Goal: Contribute content

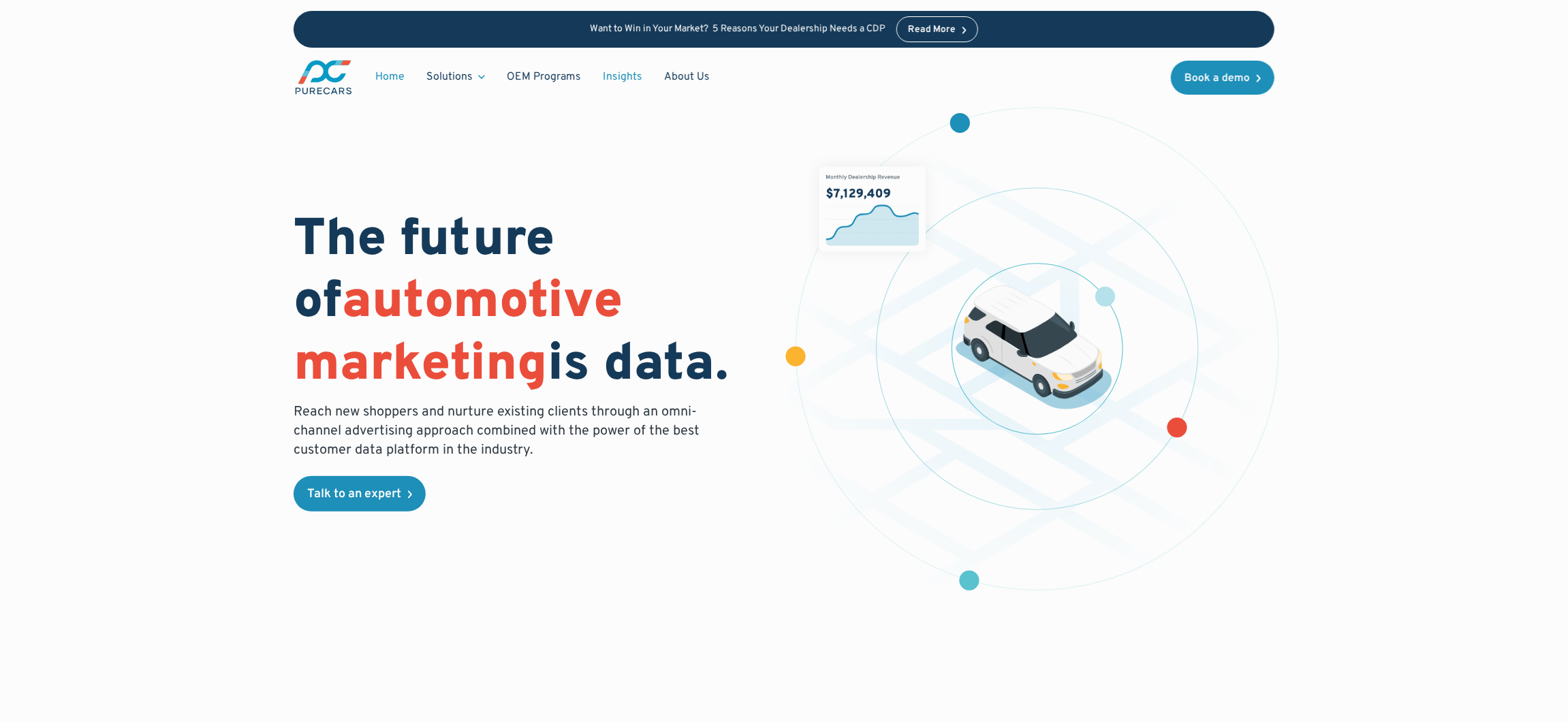
click at [626, 67] on link "Insights" at bounding box center [622, 77] width 61 height 26
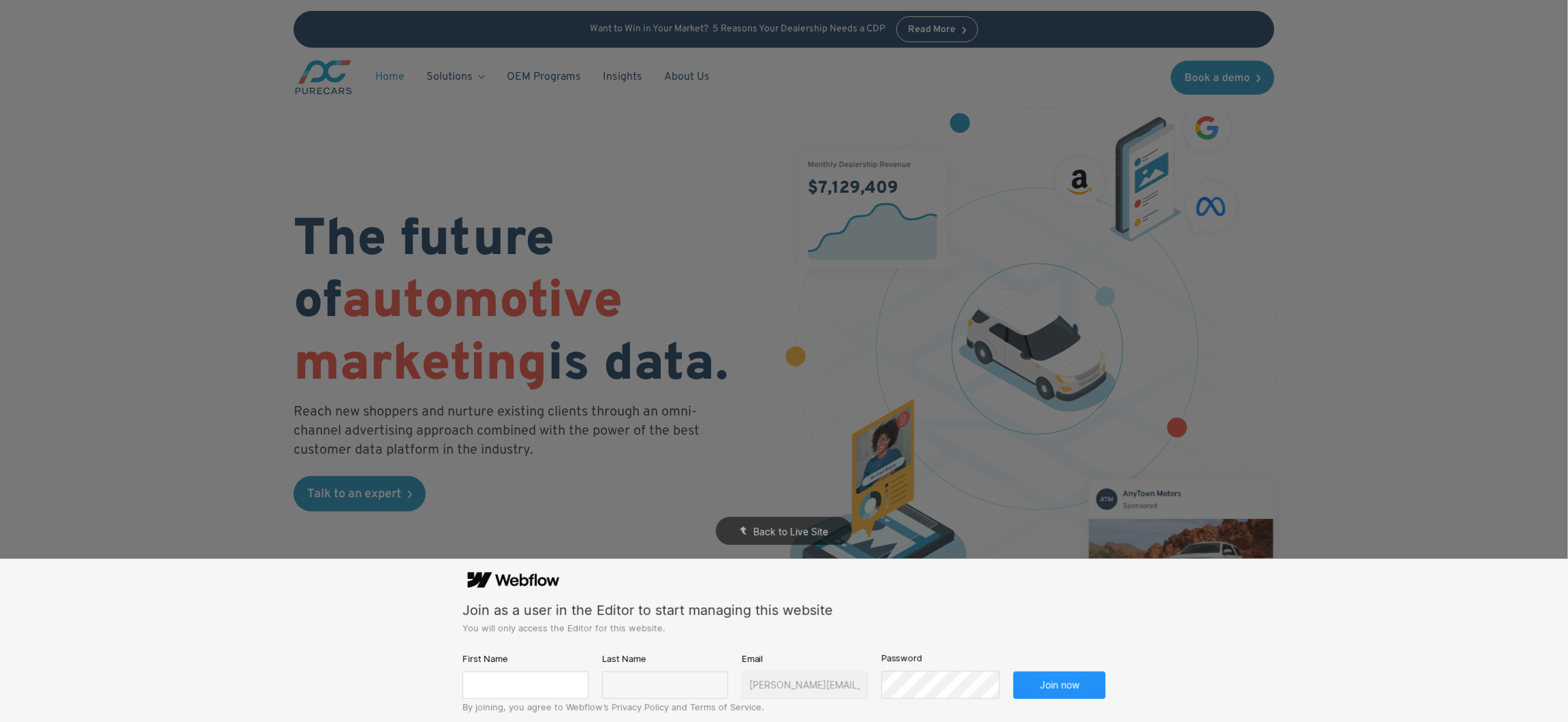
click at [521, 671] on div "First Name" at bounding box center [525, 674] width 126 height 48
click at [521, 685] on input "text" at bounding box center [525, 685] width 126 height 27
type input "[PERSON_NAME]"
click at [620, 687] on input "text" at bounding box center [665, 685] width 126 height 27
type input "[PERSON_NAME]"
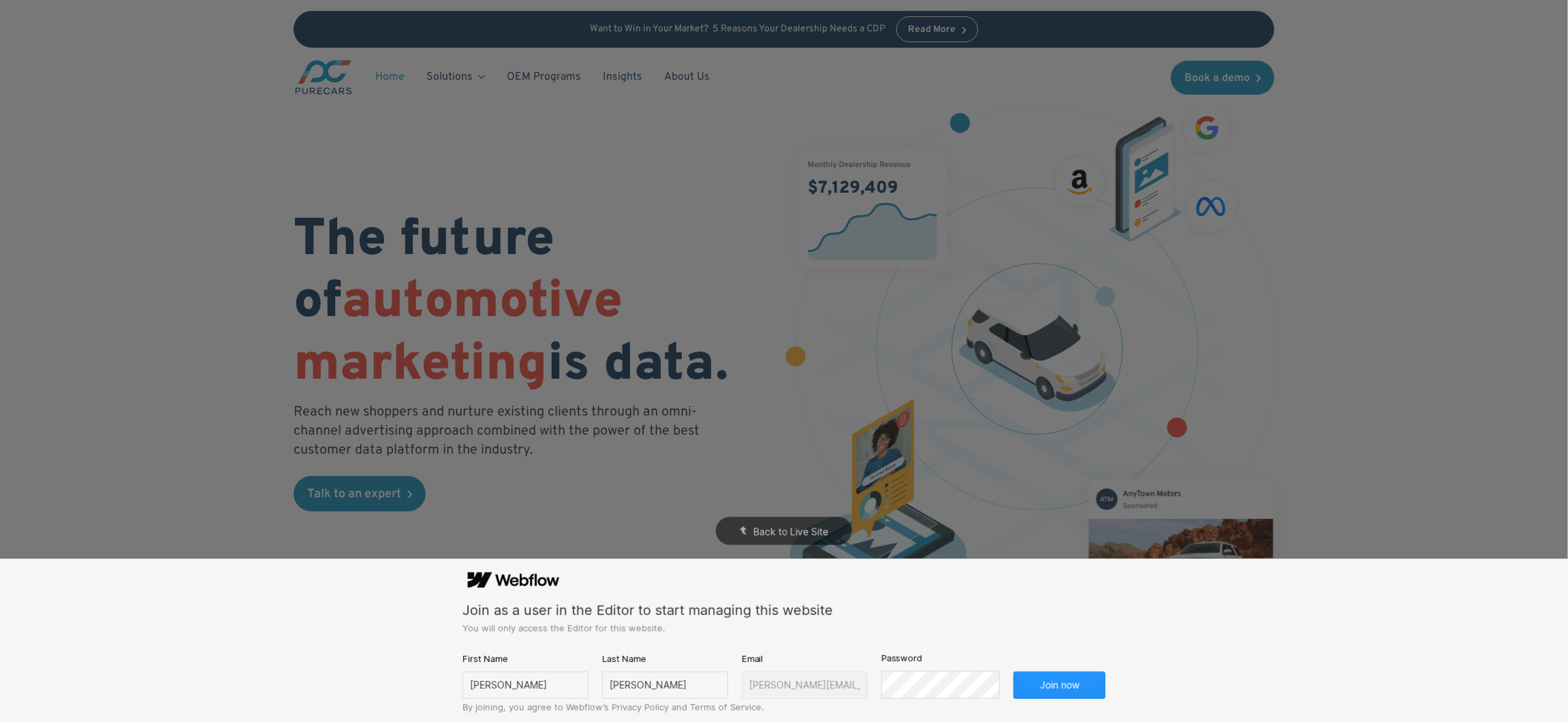
click at [900, 667] on div "Password" at bounding box center [941, 674] width 119 height 48
click at [1013, 671] on button "Join now" at bounding box center [1059, 685] width 92 height 27
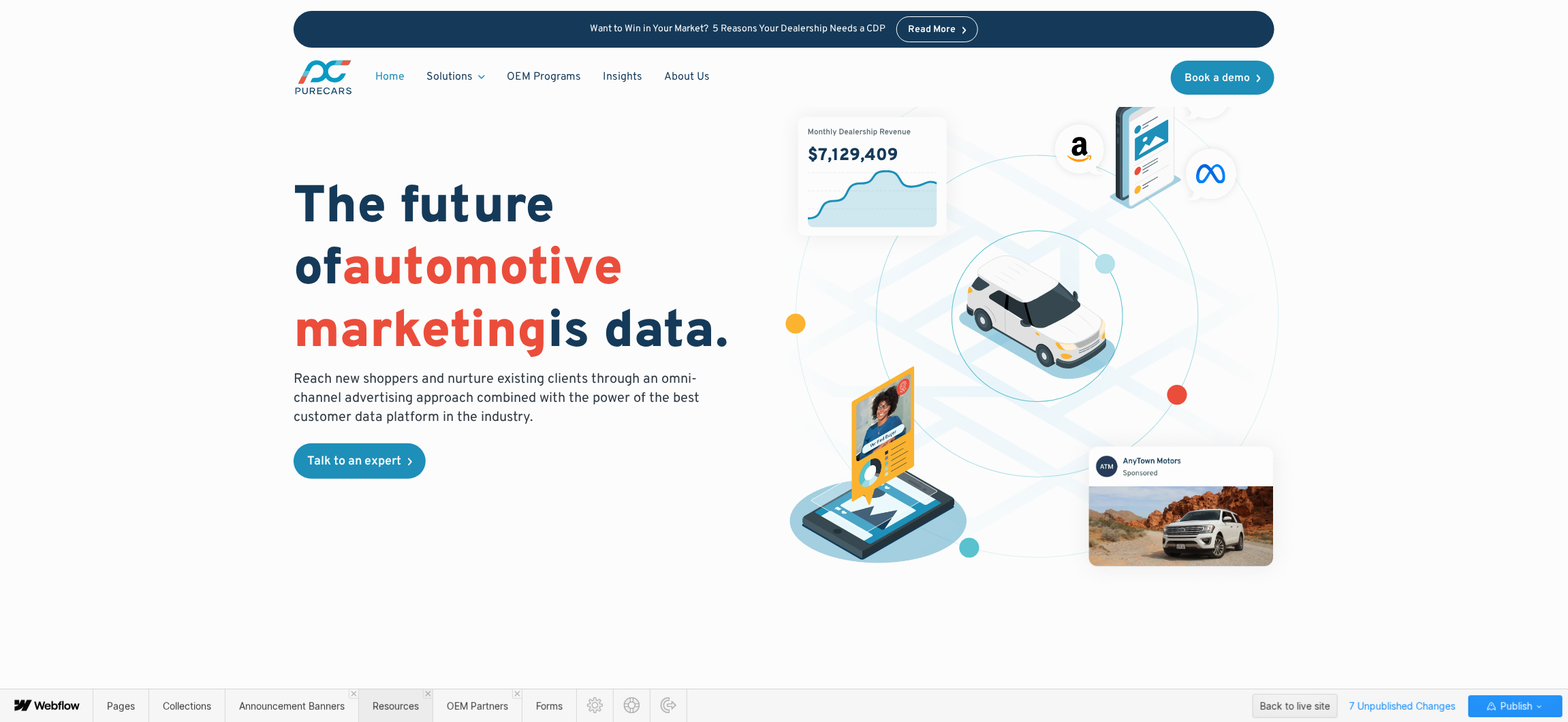
click at [383, 707] on span "Resources" at bounding box center [395, 705] width 46 height 11
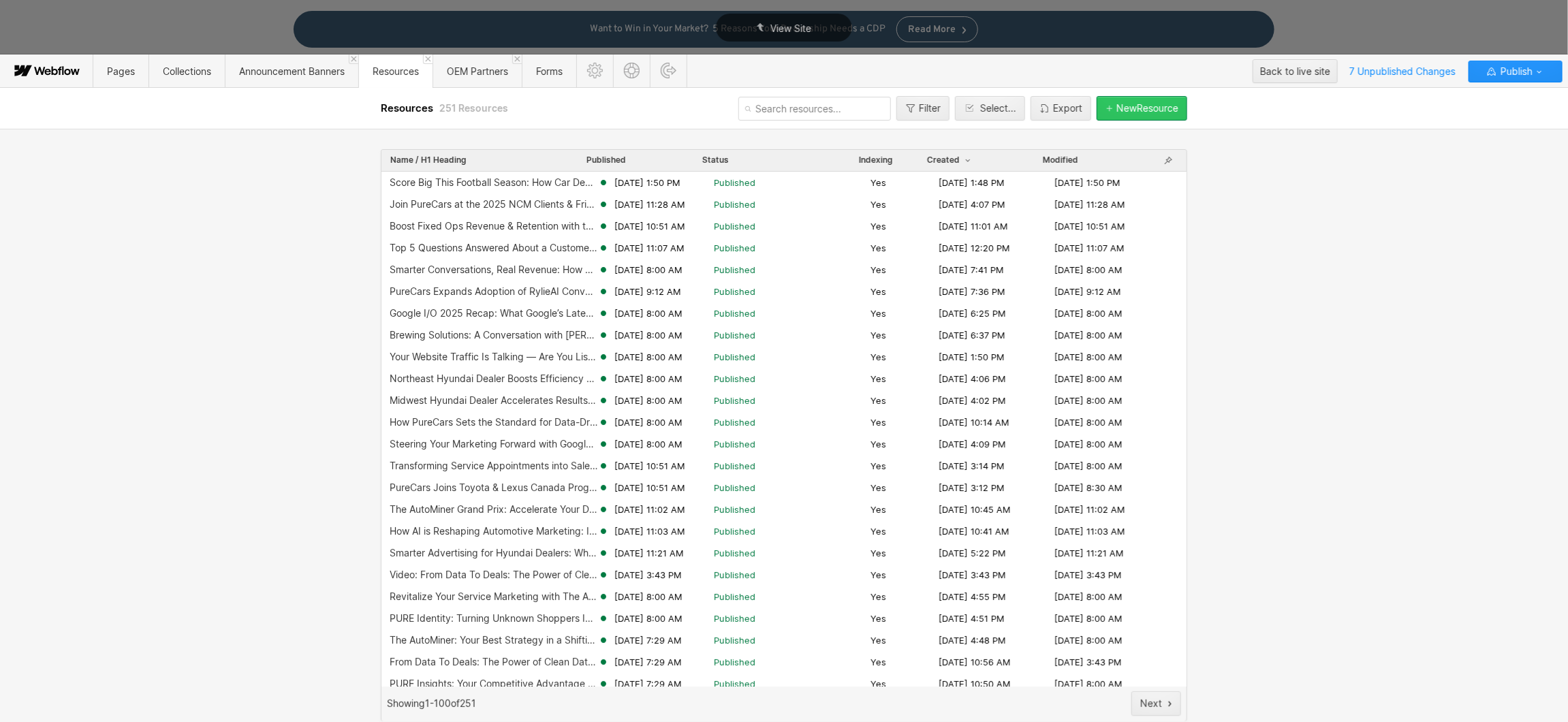
click at [1146, 109] on div "New Resource" at bounding box center [1147, 108] width 62 height 11
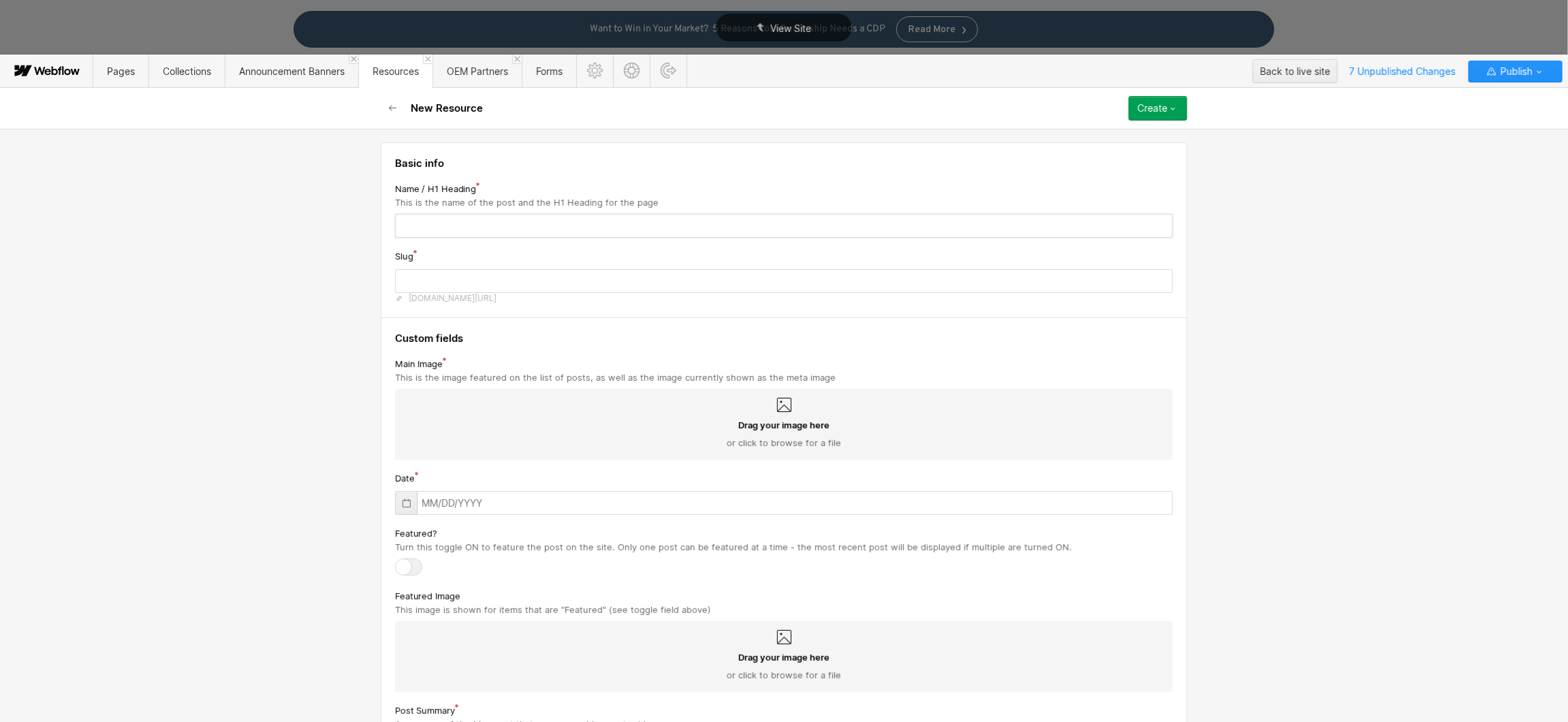
click at [434, 221] on input "text" at bounding box center [783, 226] width 778 height 24
paste input "Maximize EV Sales Before the Tax Credit Ends: A Dealer’s Guide"
type input "Maximize EV Sales Before the Tax Credit Ends: A Dealer’s Guide"
type input "maximize-ev-sales-before-the-tax-credit-ends-a-dealers-guide"
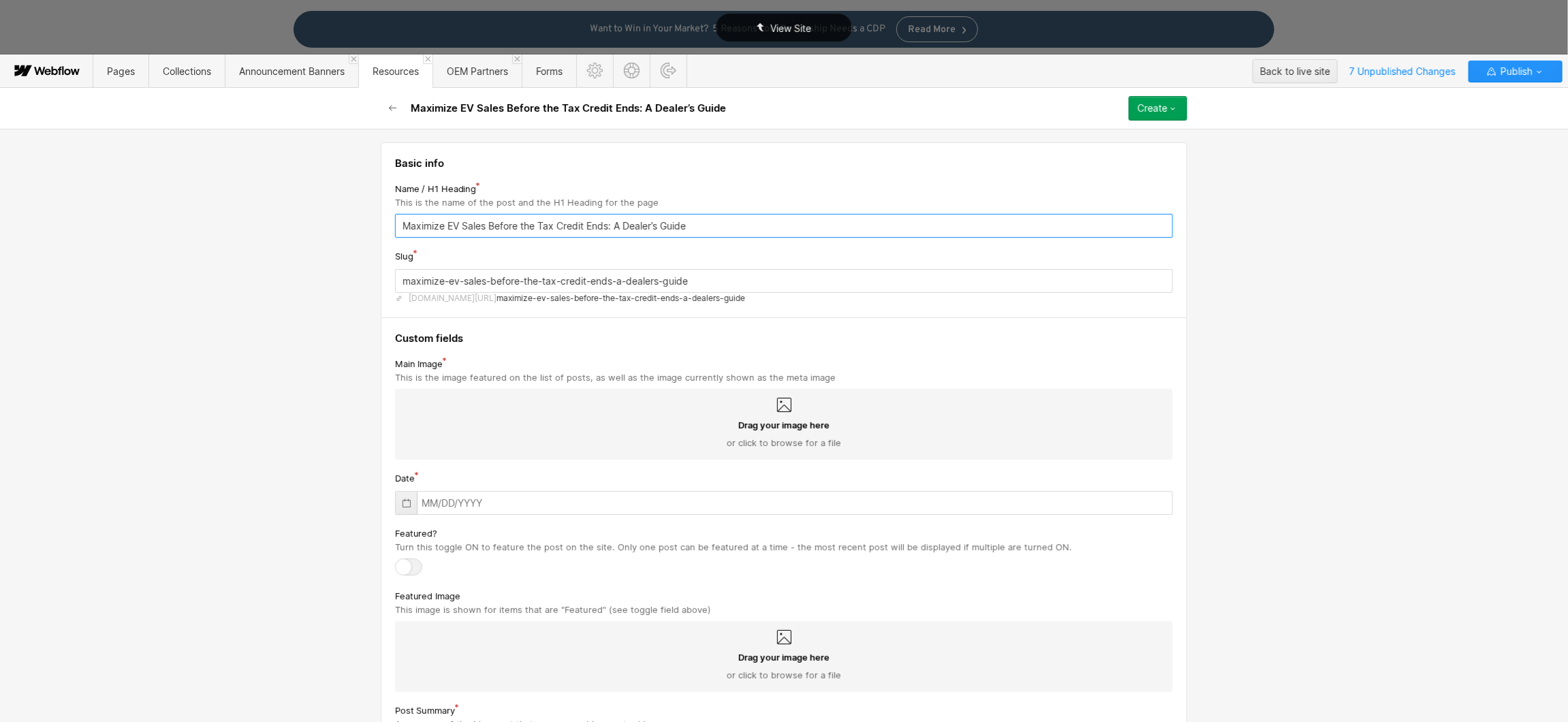
type input "Maximize EV Sales Before the Tax Credit Ends: A Dealer’s Guide"
click at [779, 405] on icon at bounding box center [784, 405] width 17 height 17
click at [0, 0] on input "Drag your image here or click to browse for a file" at bounding box center [0, 0] width 0 height 0
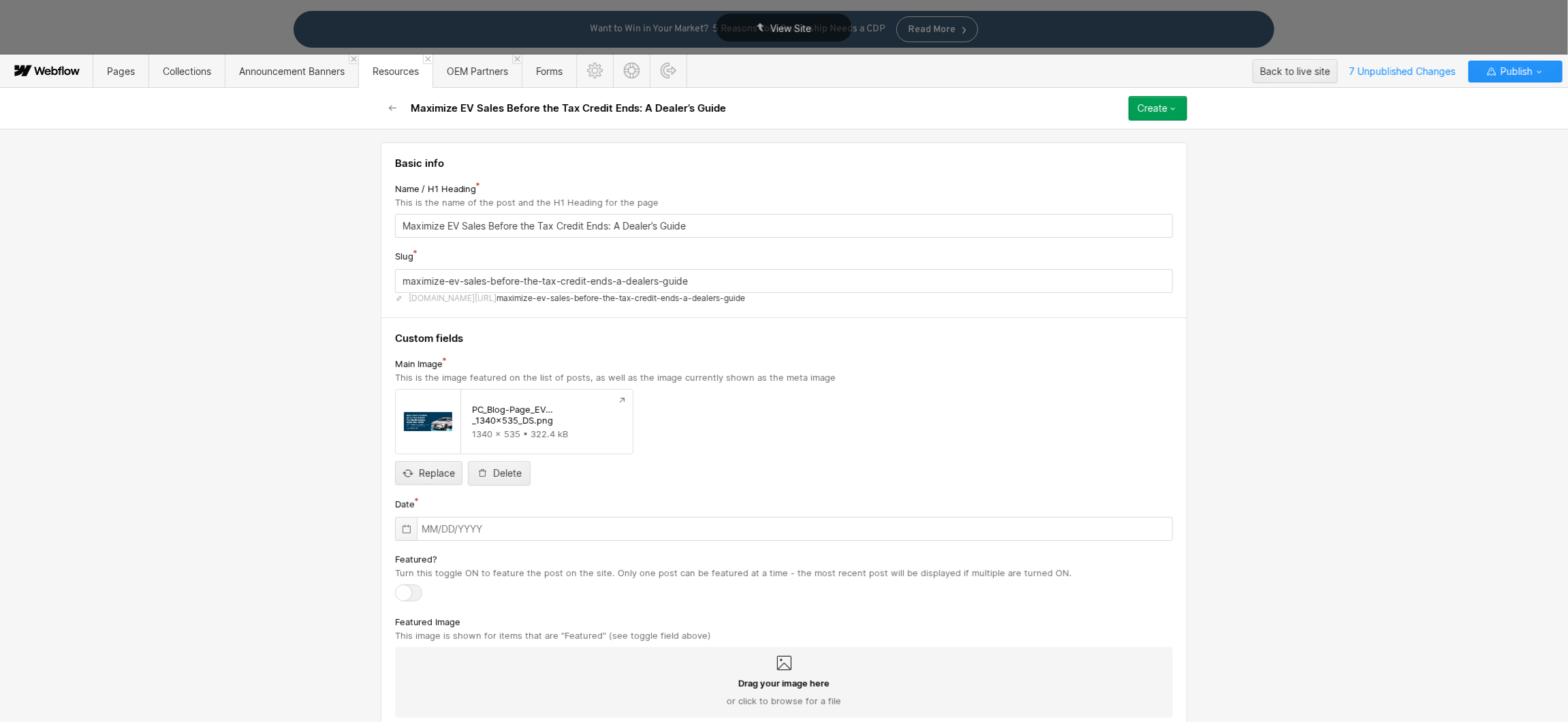
click at [395, 530] on div at bounding box center [406, 529] width 21 height 23
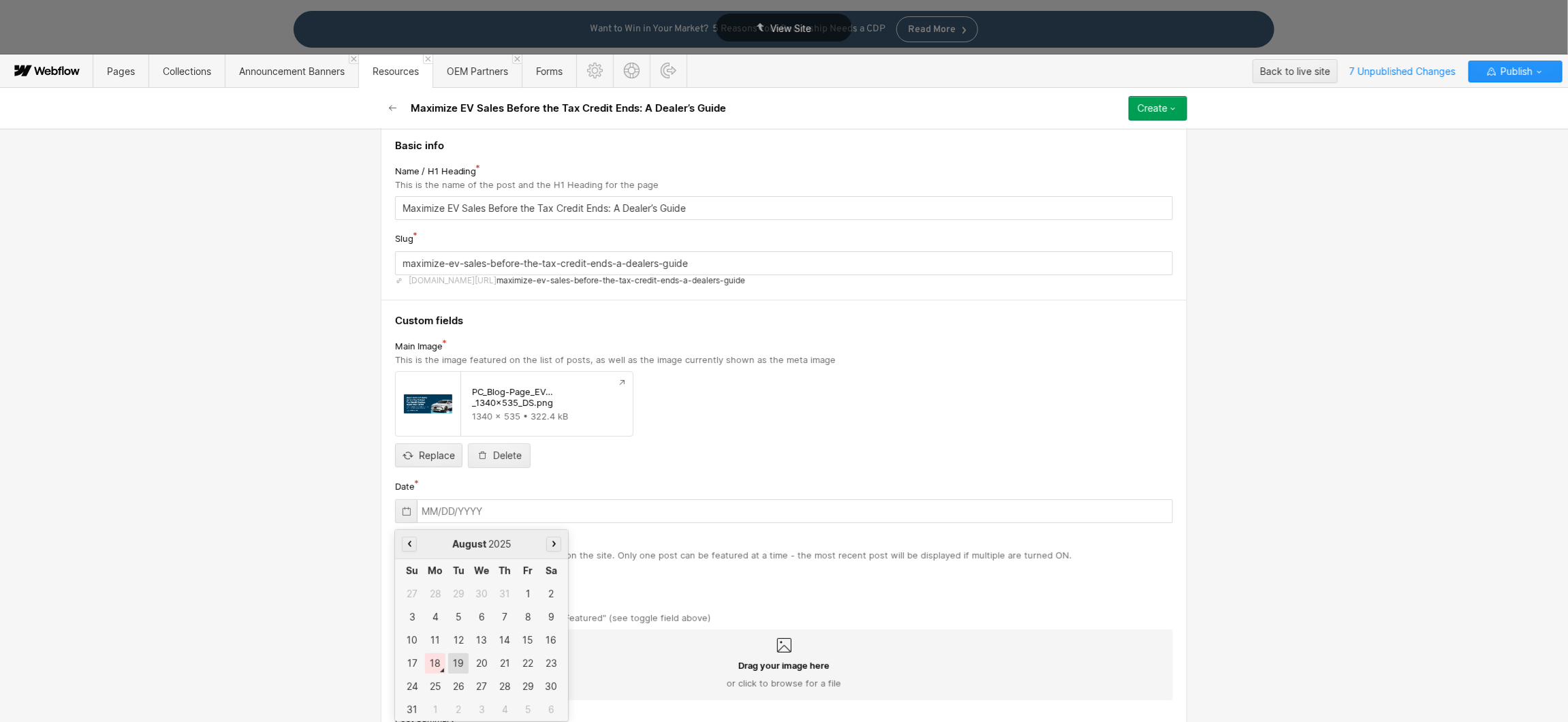
click at [456, 661] on div "19" at bounding box center [458, 663] width 20 height 20
type input "[DATE]"
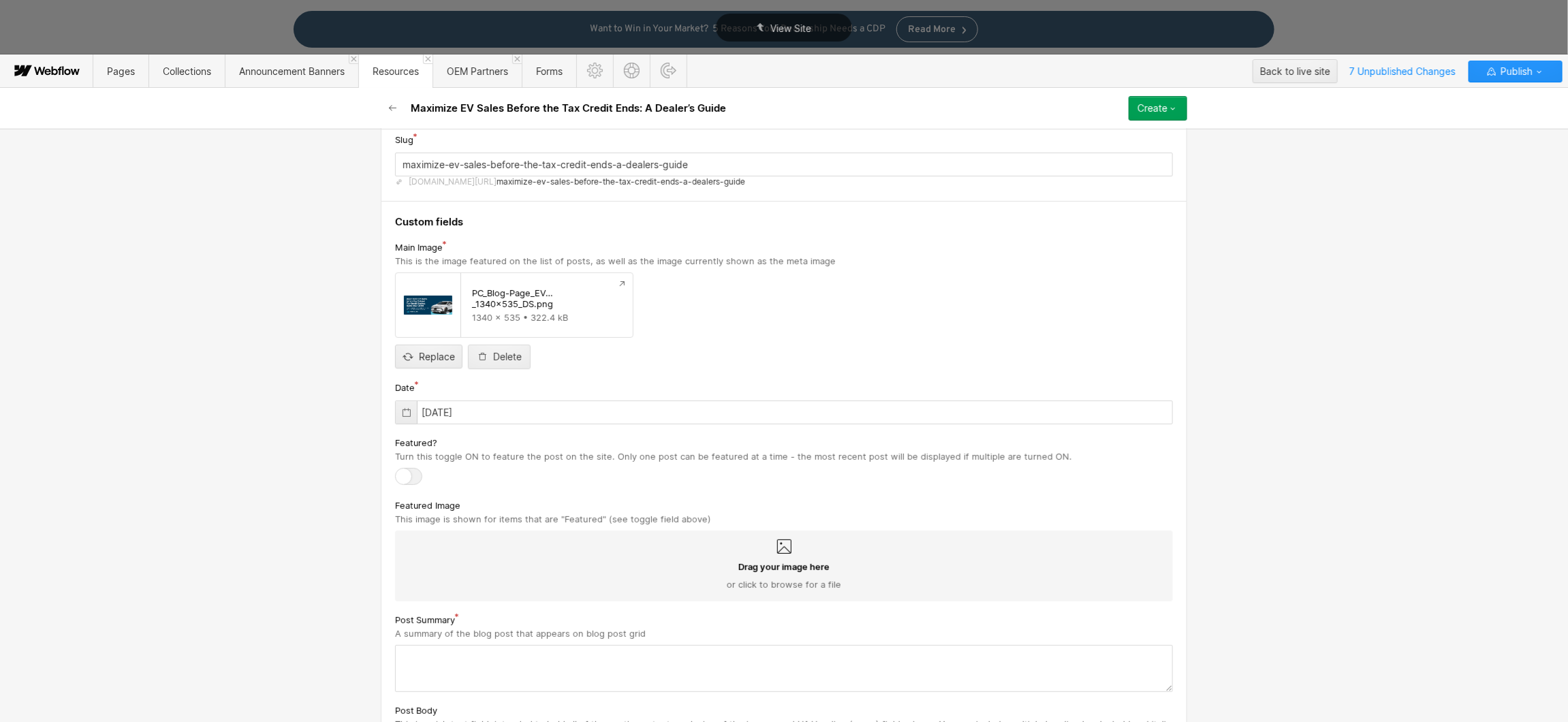
scroll to position [138, 0]
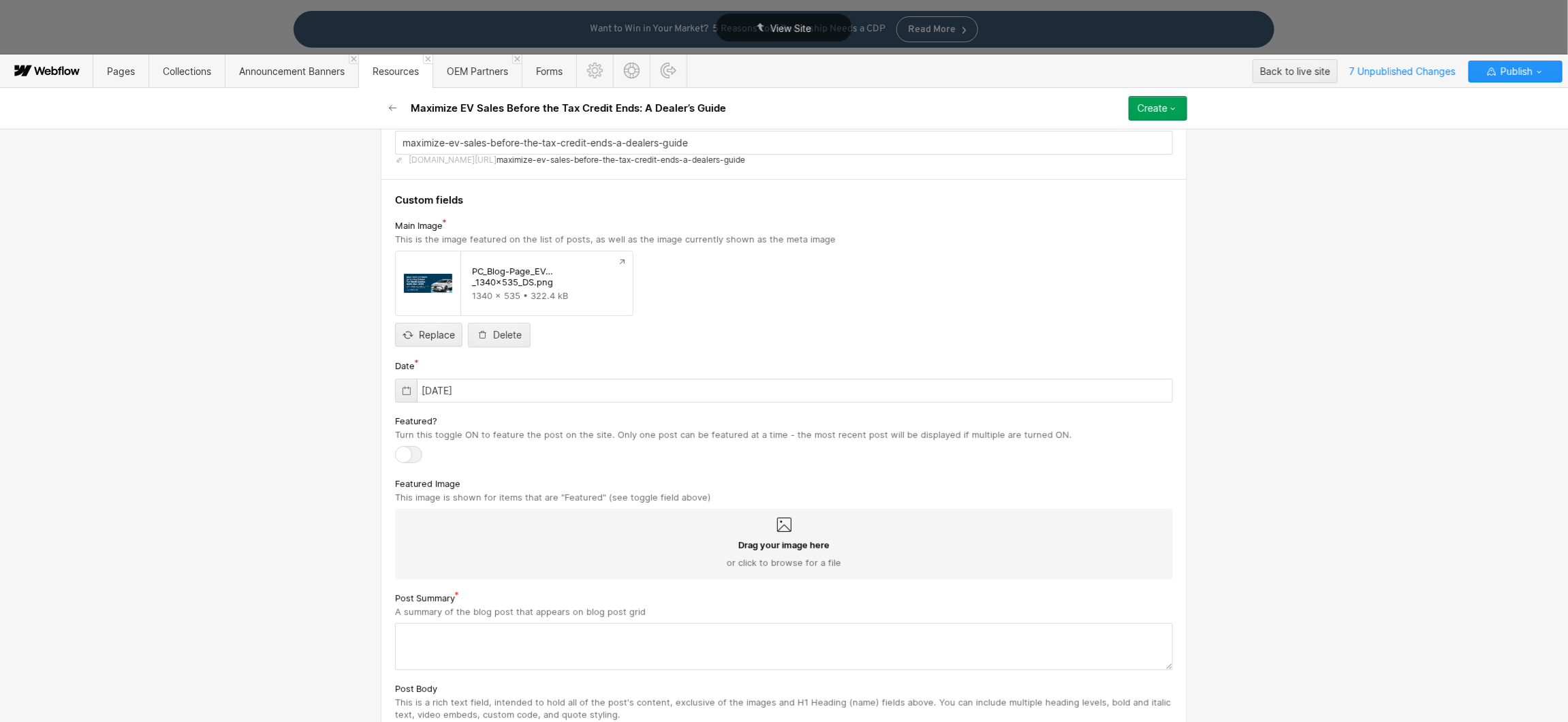
click at [415, 452] on div at bounding box center [408, 454] width 27 height 17
click at [0, 0] on input "checkbox" at bounding box center [0, 0] width 0 height 0
click at [800, 548] on span "Drag your image here" at bounding box center [783, 545] width 91 height 12
click at [0, 0] on input "Drag your image here or click to browse for a file" at bounding box center [0, 0] width 0 height 0
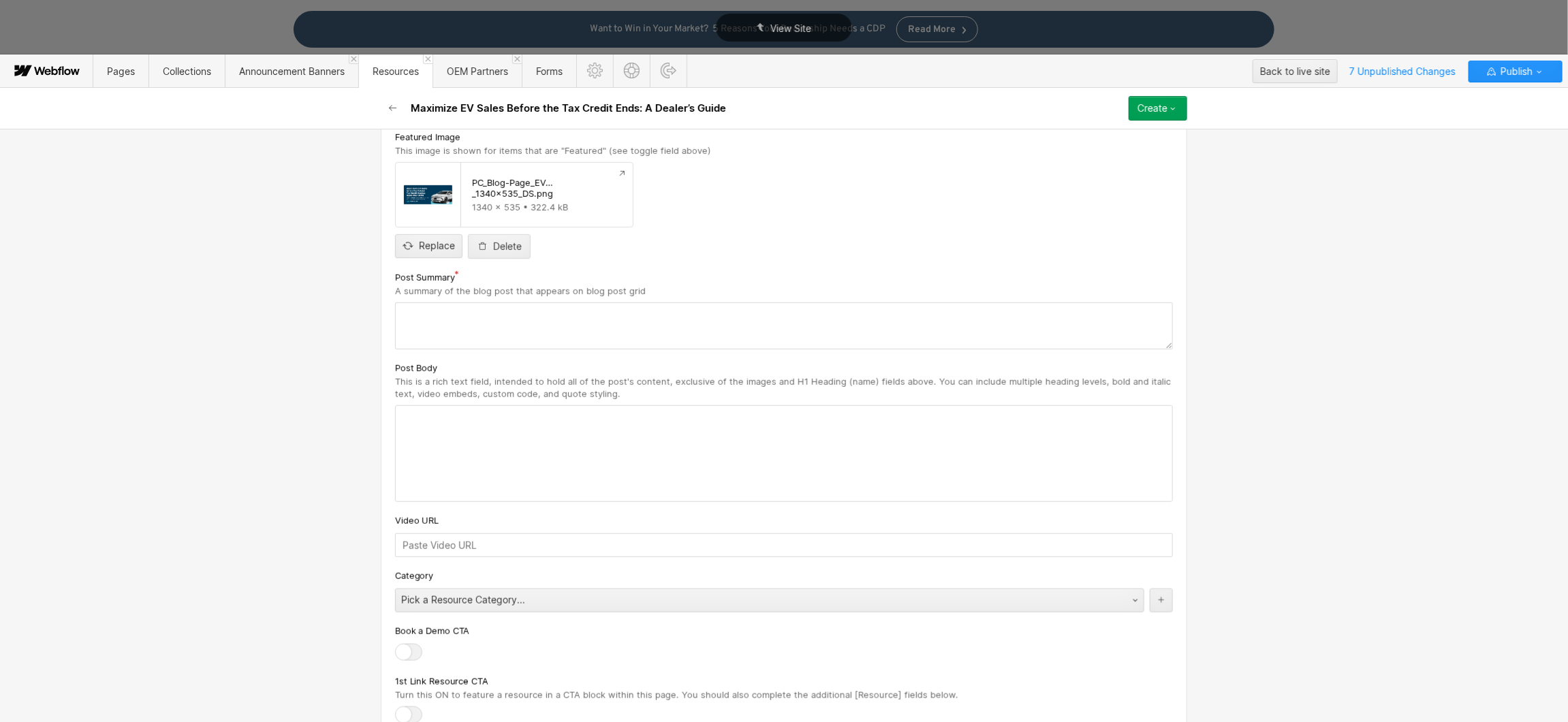
scroll to position [614, 0]
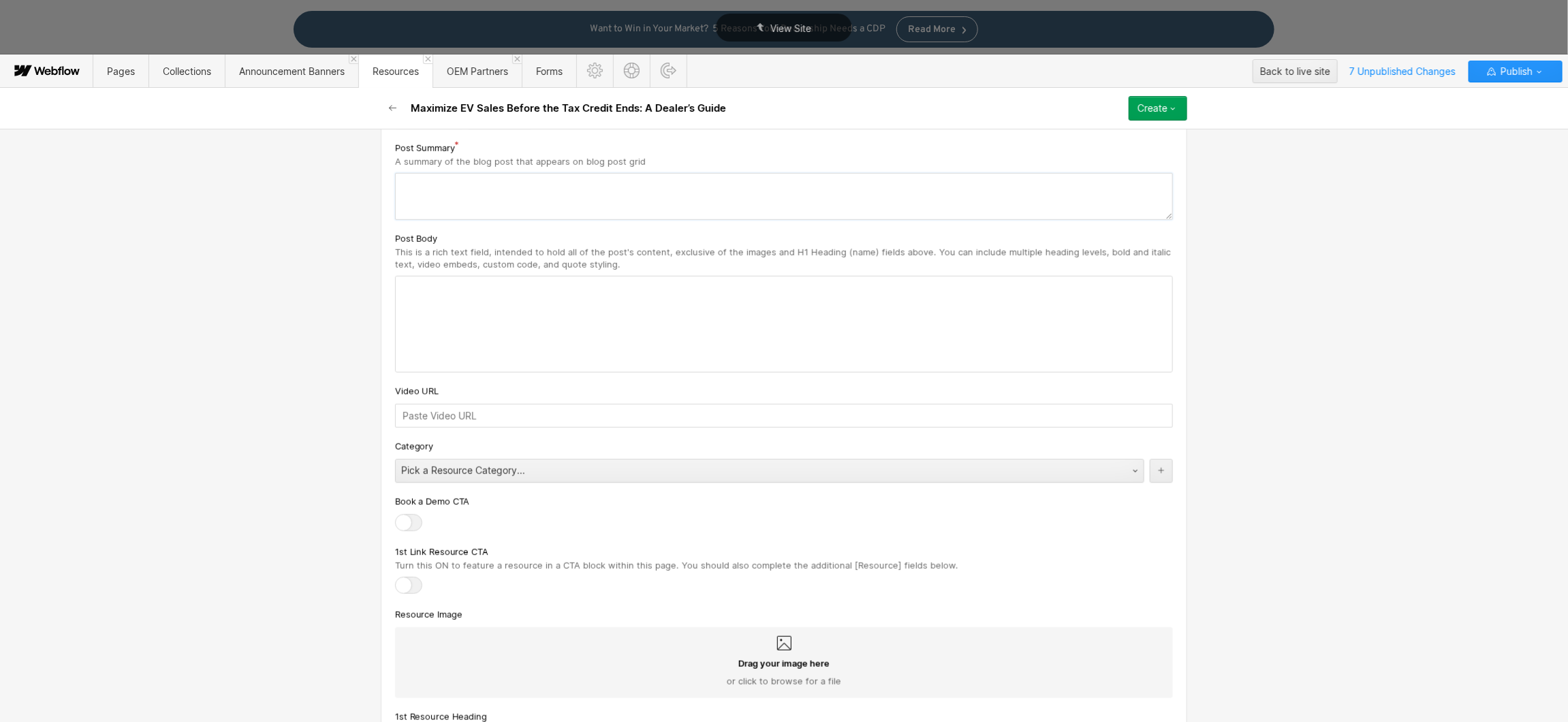
click at [446, 195] on textarea at bounding box center [783, 196] width 778 height 47
paste textarea "The electric vehicle (EV) market is rapidly evolving, and demand is surging as …"
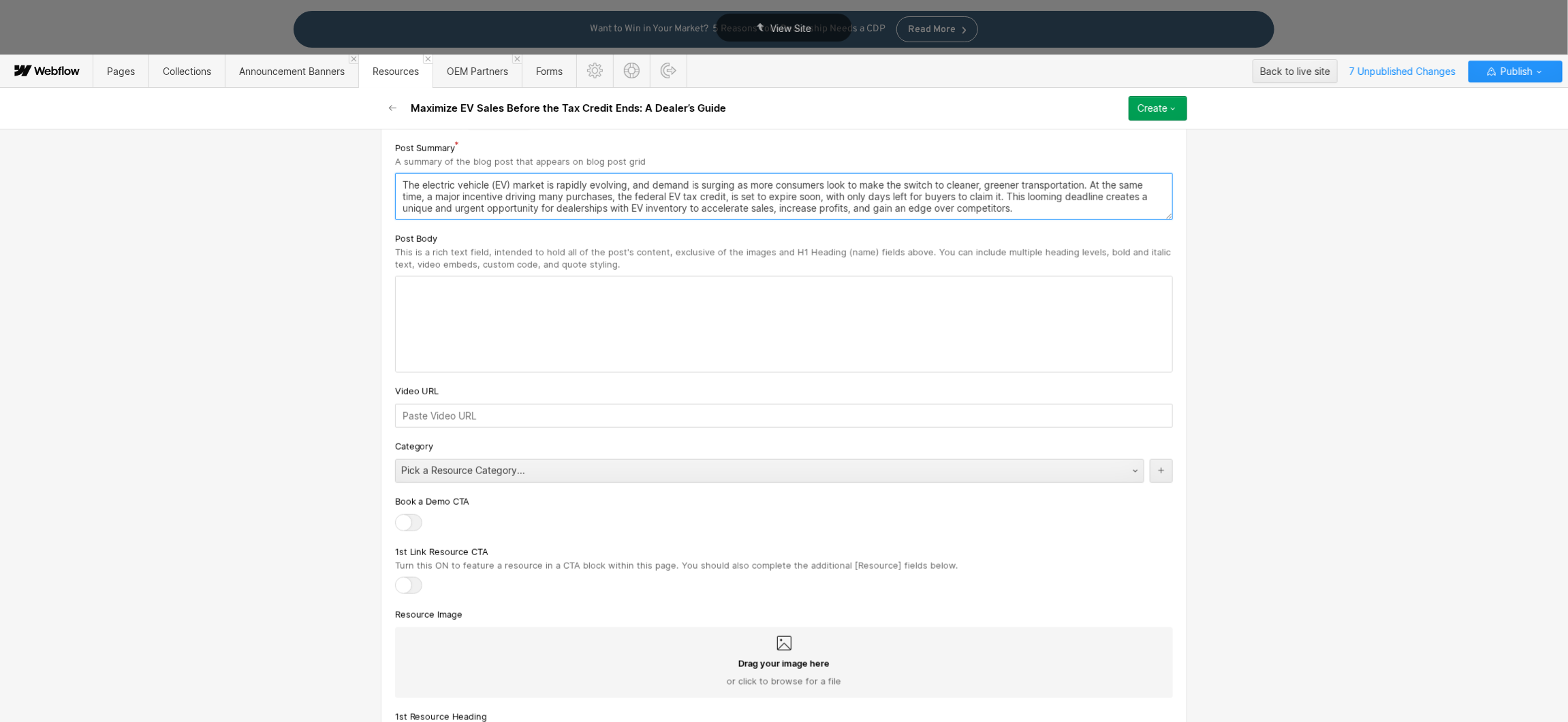
scroll to position [5, 0]
type textarea "The electric vehicle (EV) market is rapidly evolving, and demand is surging as …"
click at [532, 306] on div at bounding box center [783, 324] width 776 height 95
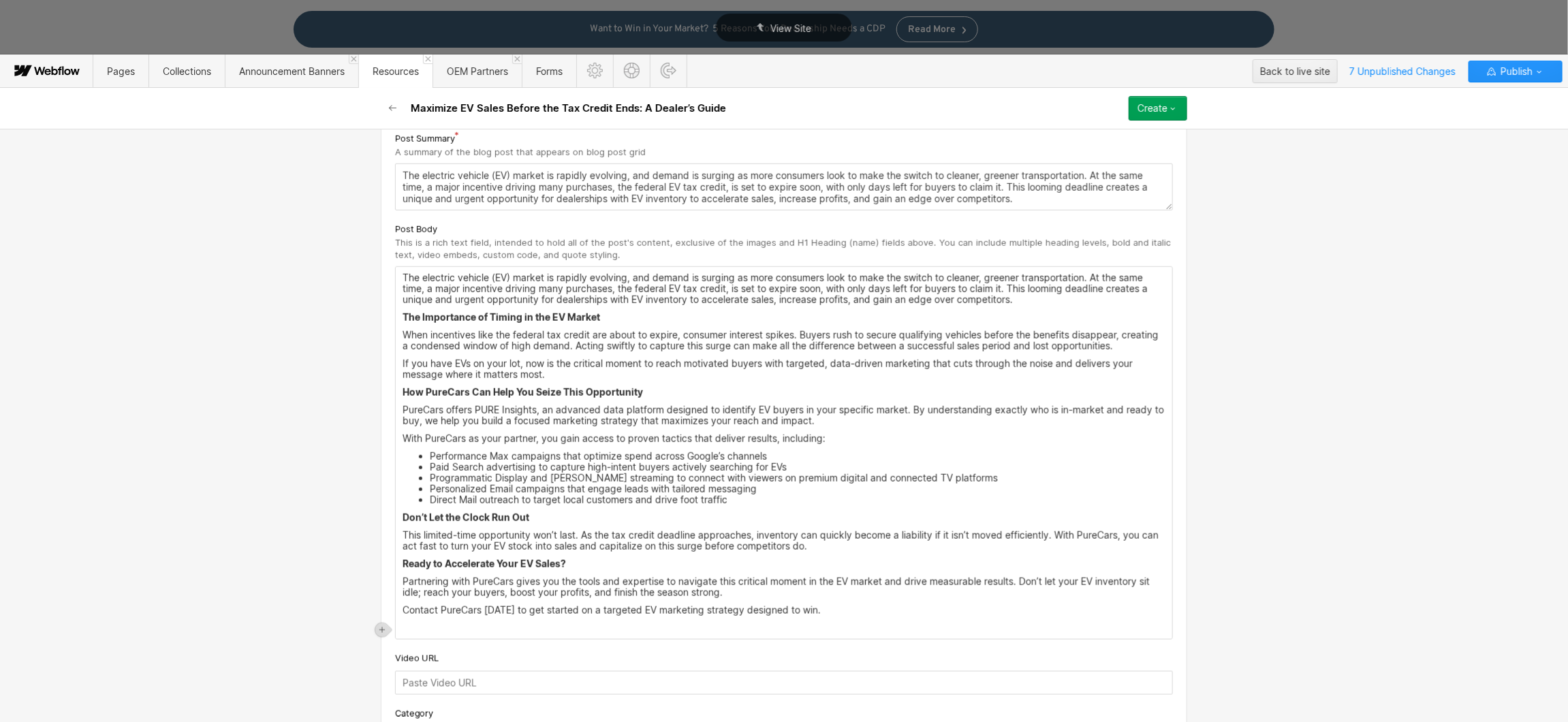
scroll to position [859, 0]
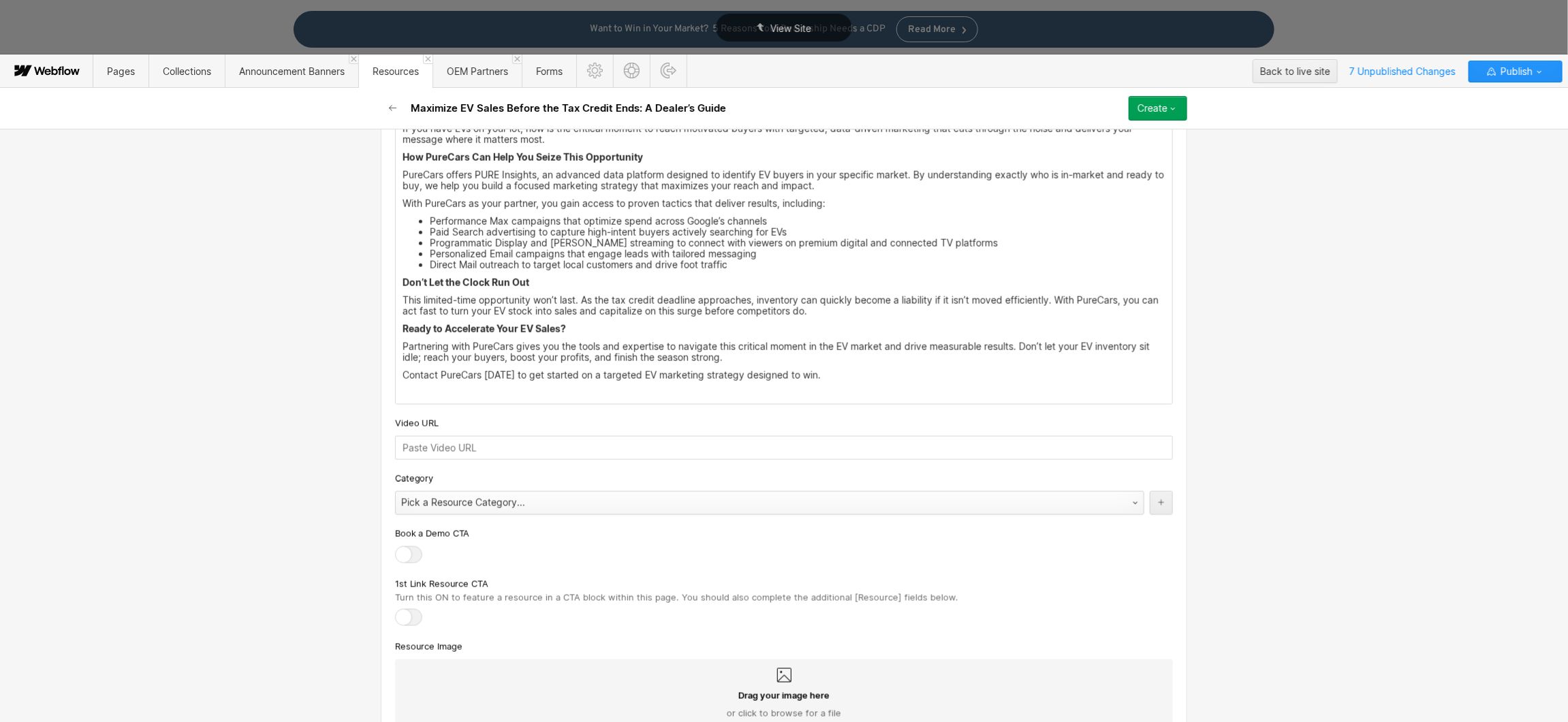
click at [505, 511] on div "Pick a Resource Category..." at bounding box center [755, 502] width 721 height 22
click at [398, 558] on div at bounding box center [408, 555] width 27 height 17
click at [0, 0] on input "checkbox" at bounding box center [0, 0] width 0 height 0
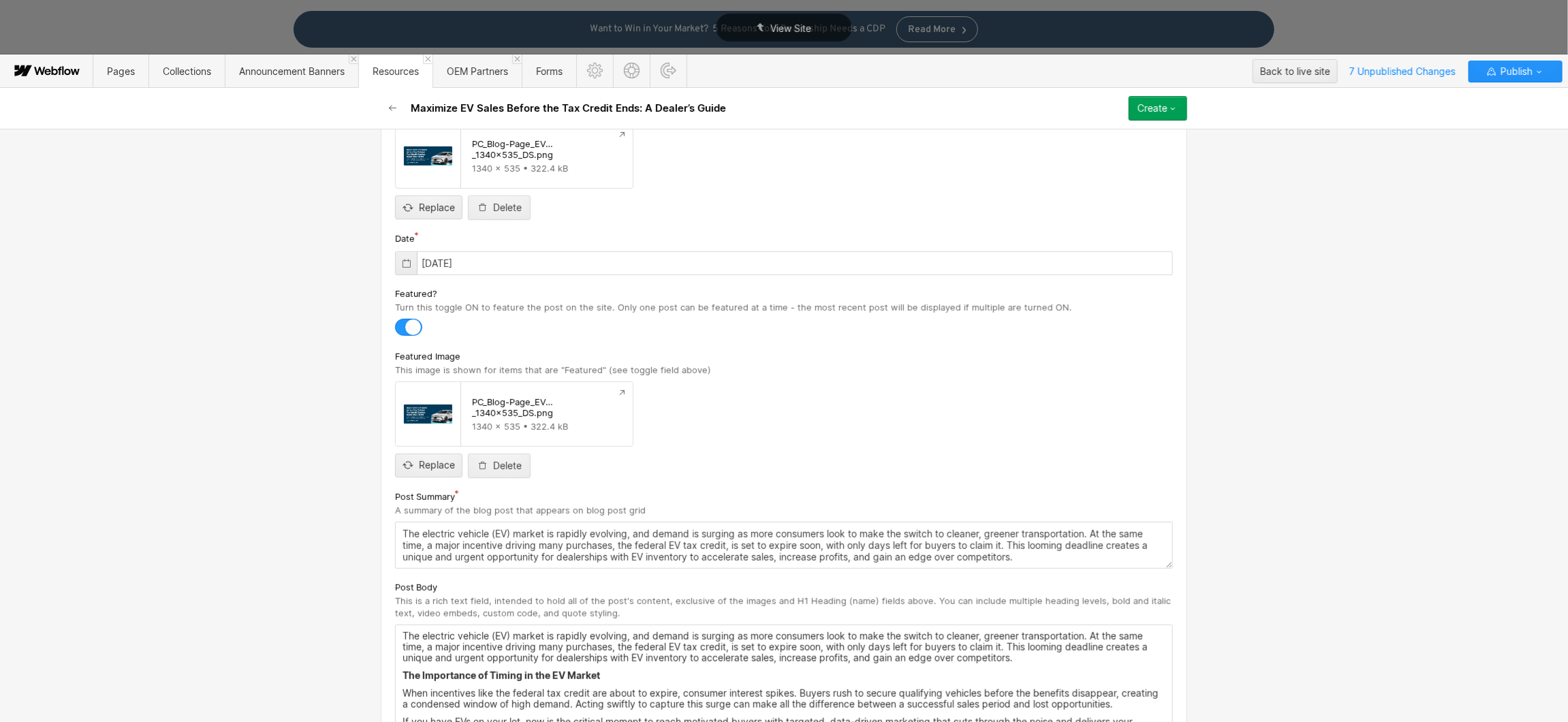
scroll to position [0, 0]
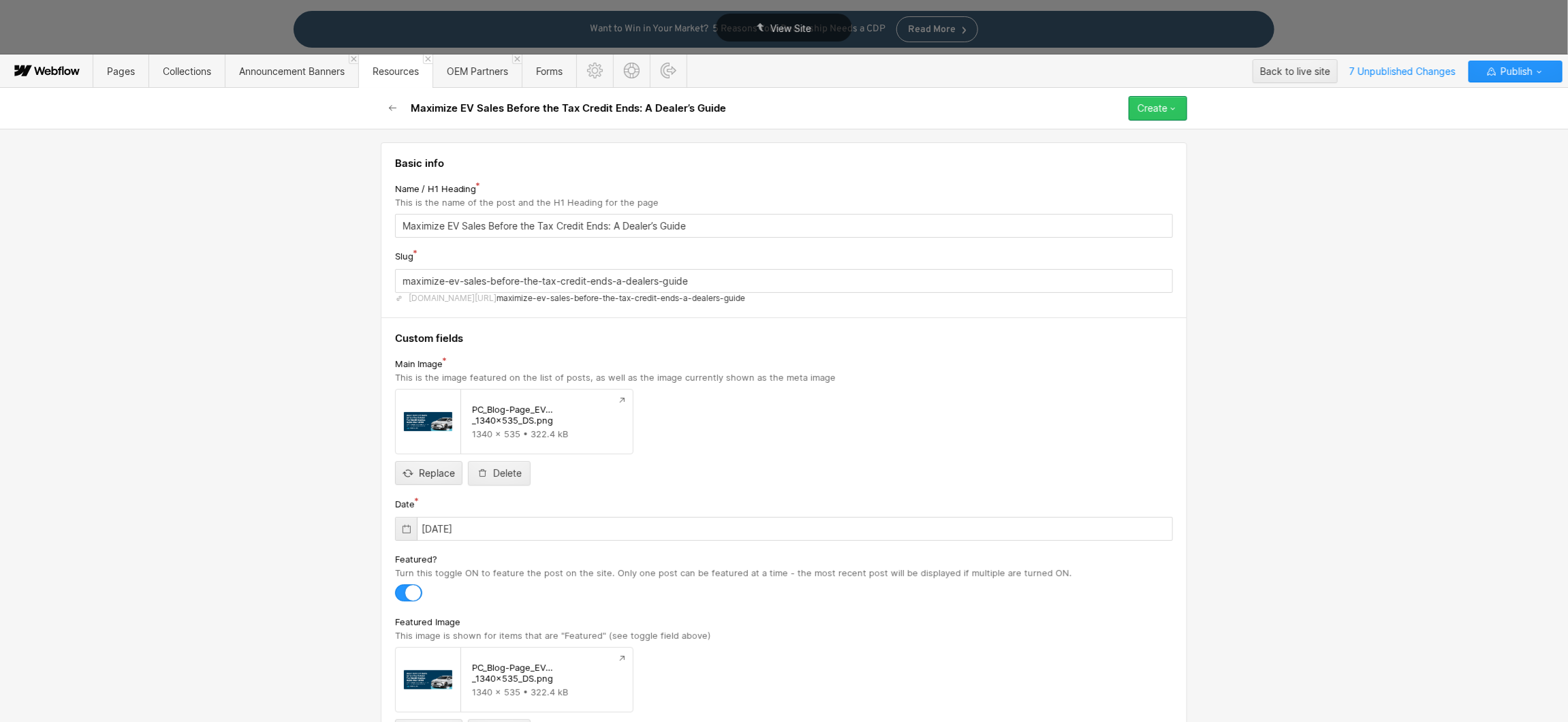
click at [1183, 105] on button "Create" at bounding box center [1158, 108] width 59 height 24
click at [1108, 137] on div "Save draft" at bounding box center [1119, 136] width 135 height 18
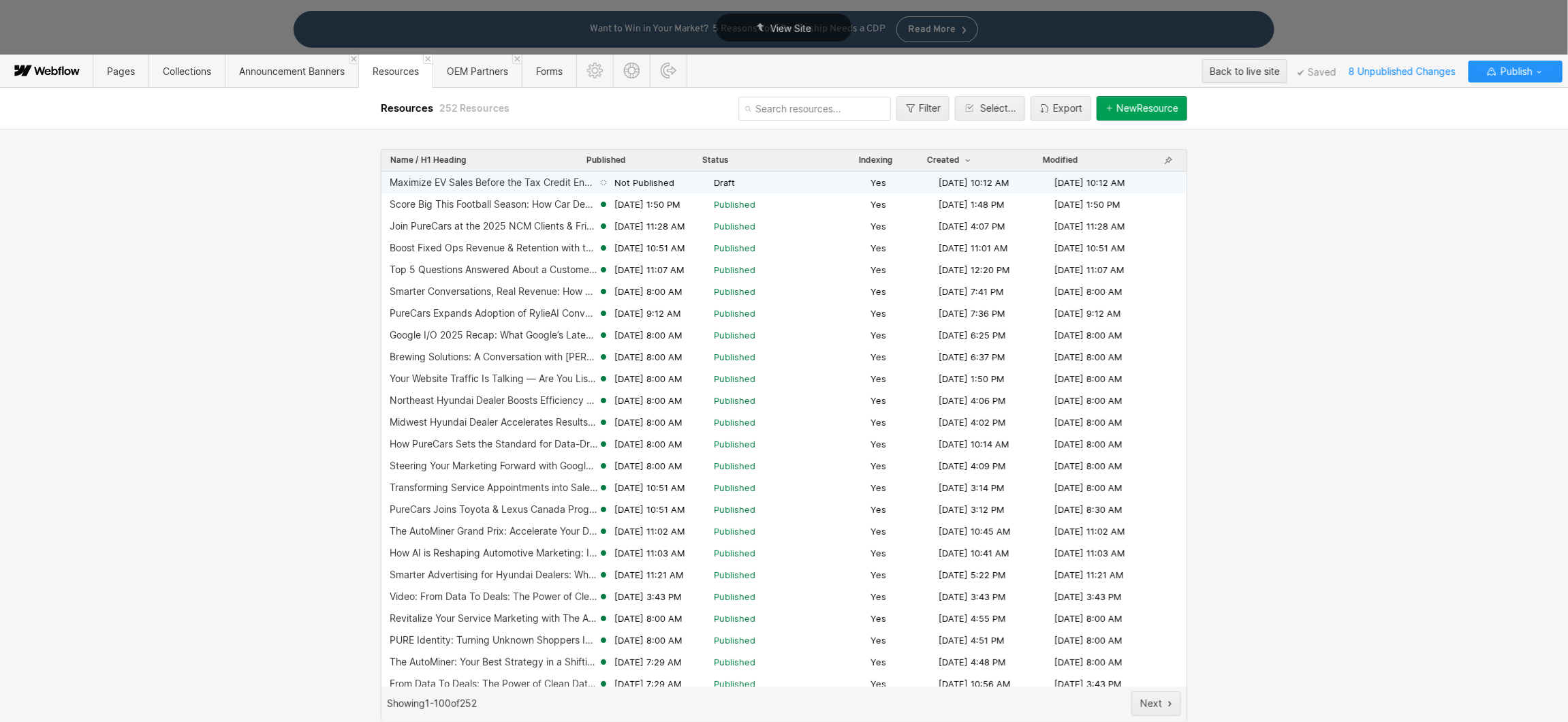
click at [644, 180] on span "Not Published" at bounding box center [644, 183] width 60 height 12
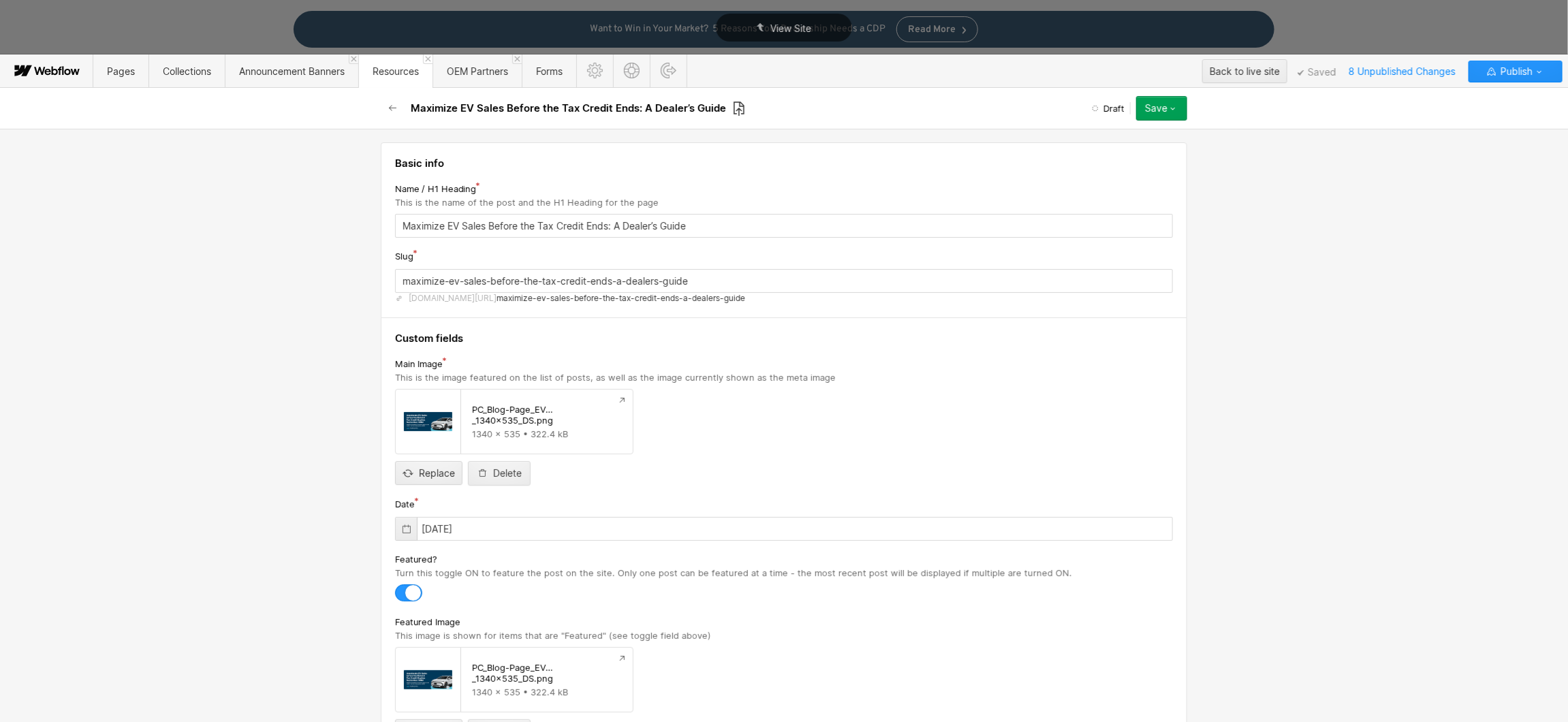
click at [737, 103] on icon at bounding box center [739, 108] width 11 height 14
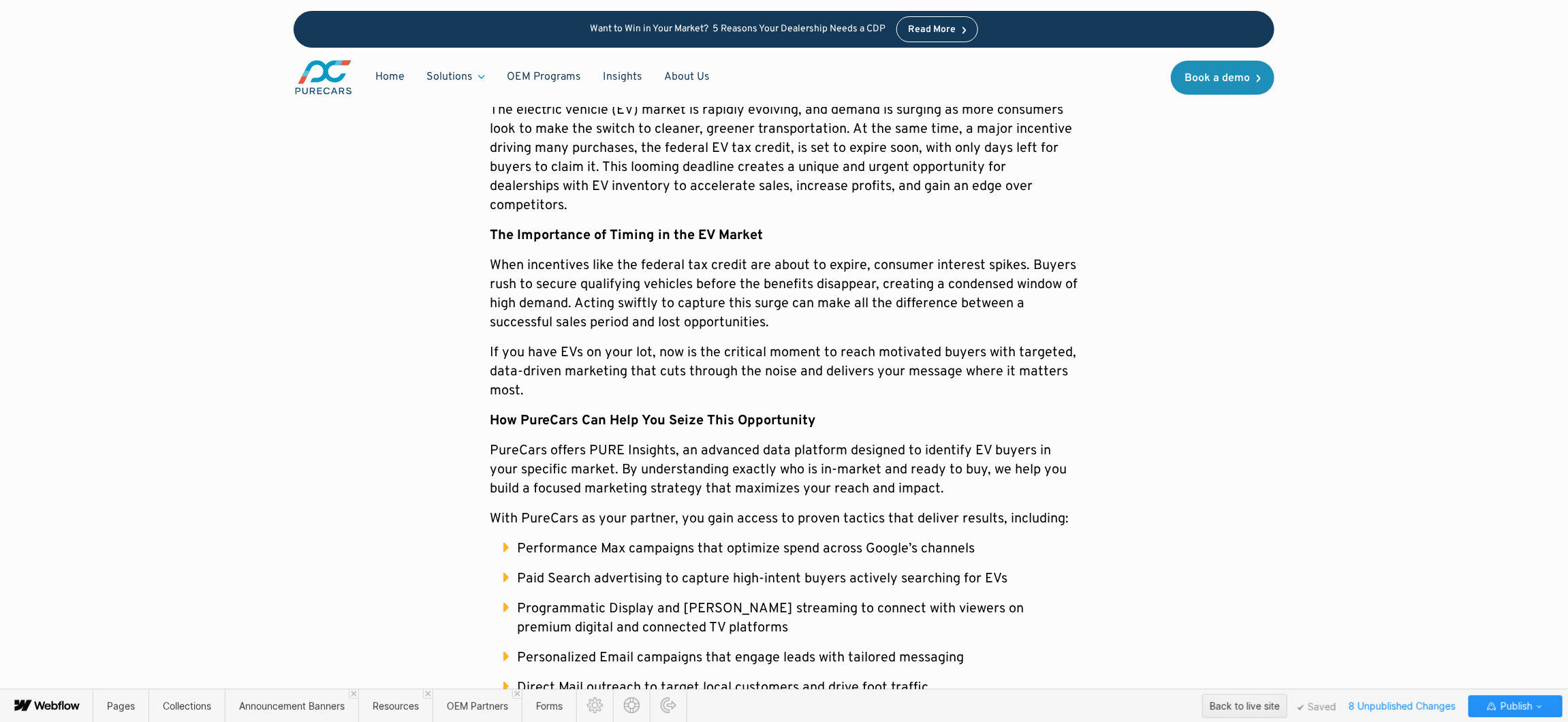
scroll to position [294, 0]
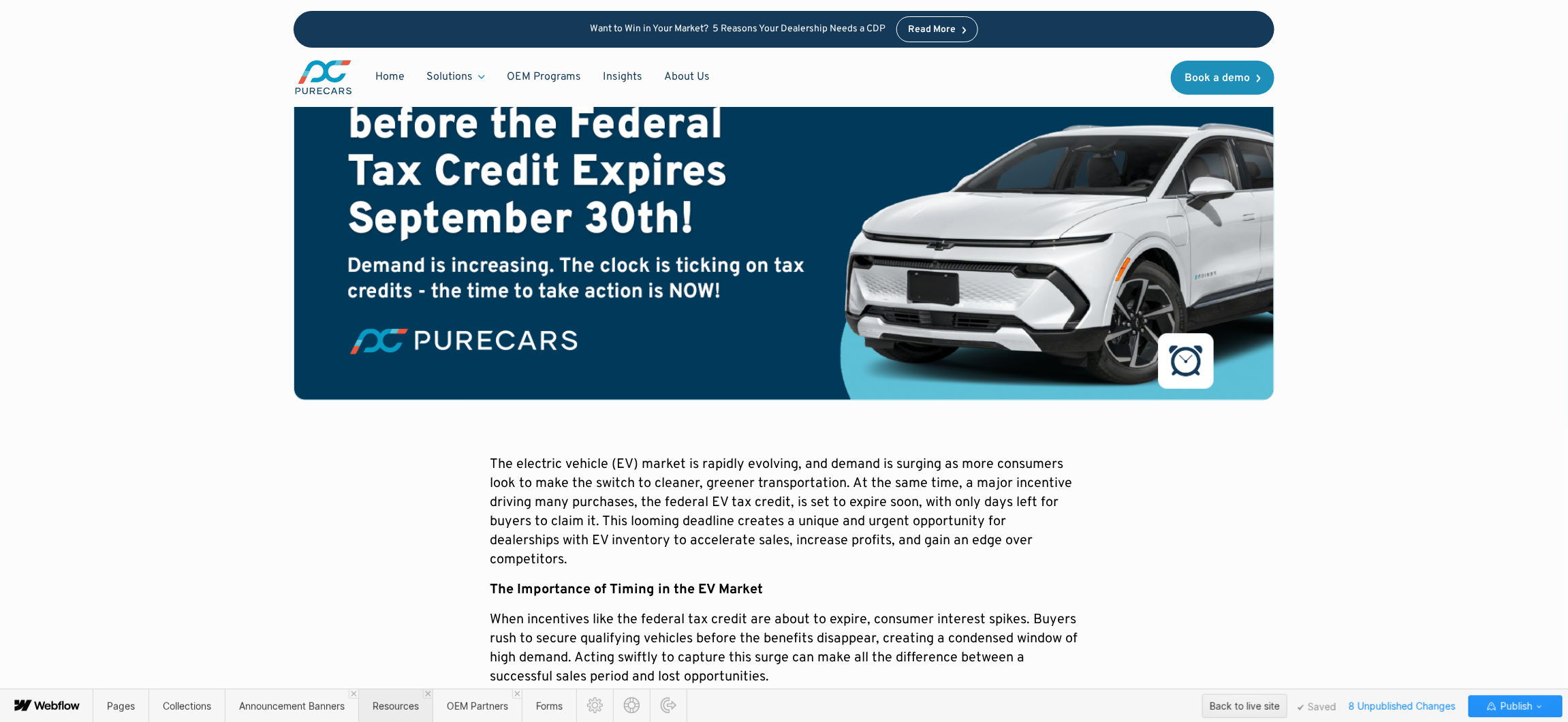
click at [395, 708] on span "Resources" at bounding box center [395, 705] width 46 height 11
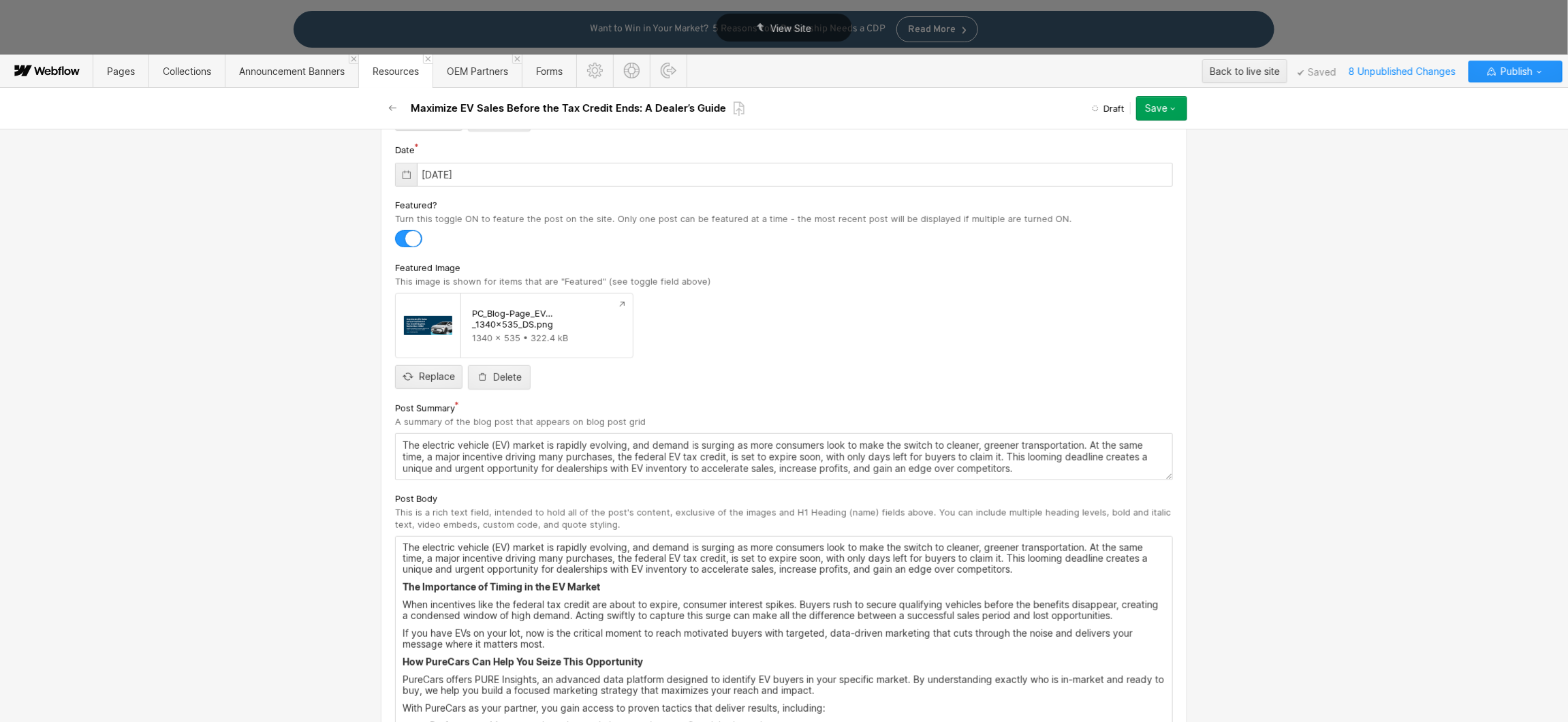
scroll to position [506, 0]
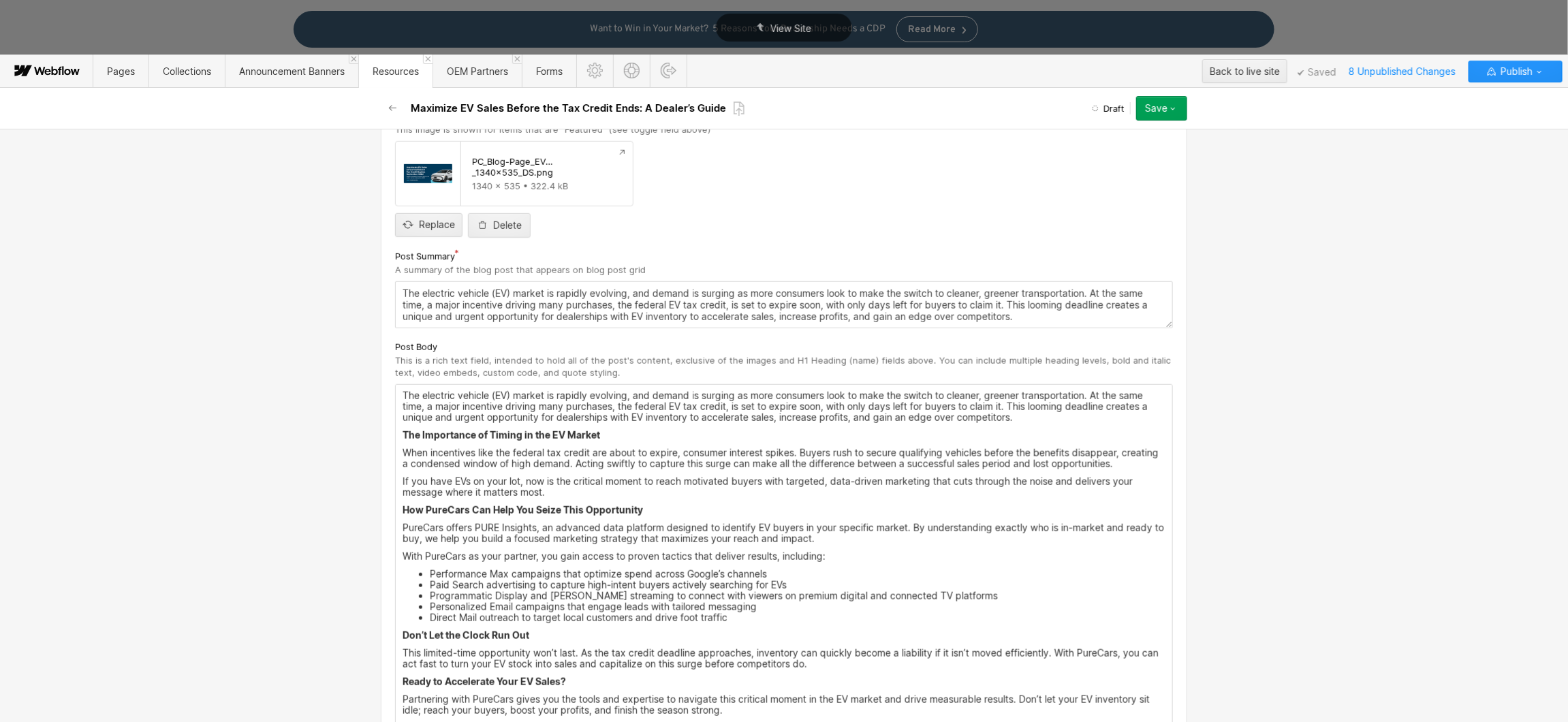
drag, startPoint x: 609, startPoint y: 435, endPoint x: 359, endPoint y: 432, distance: 250.0
click at [359, 432] on div "Basic info Name / H1 Heading This is the name of the post and the H1 Heading fo…" at bounding box center [784, 426] width 1568 height 593
drag, startPoint x: 623, startPoint y: 439, endPoint x: 376, endPoint y: 438, distance: 247.0
click at [593, 410] on div at bounding box center [589, 413] width 26 height 21
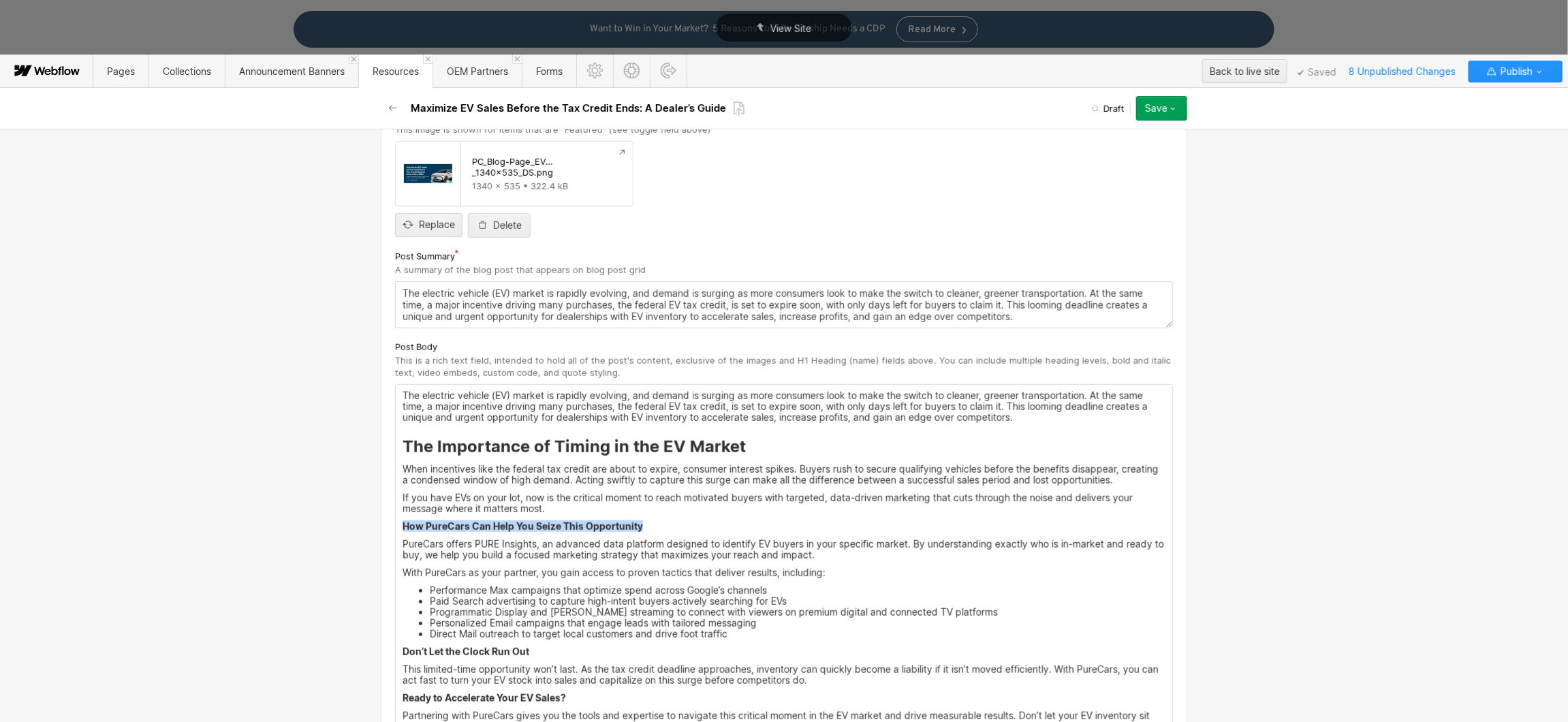
drag, startPoint x: 682, startPoint y: 533, endPoint x: 395, endPoint y: 526, distance: 287.1
click at [395, 526] on div "The electric vehicle (EV) market is rapidly evolving, and demand is surging as …" at bounding box center [783, 579] width 776 height 388
click at [591, 506] on div at bounding box center [589, 505] width 26 height 21
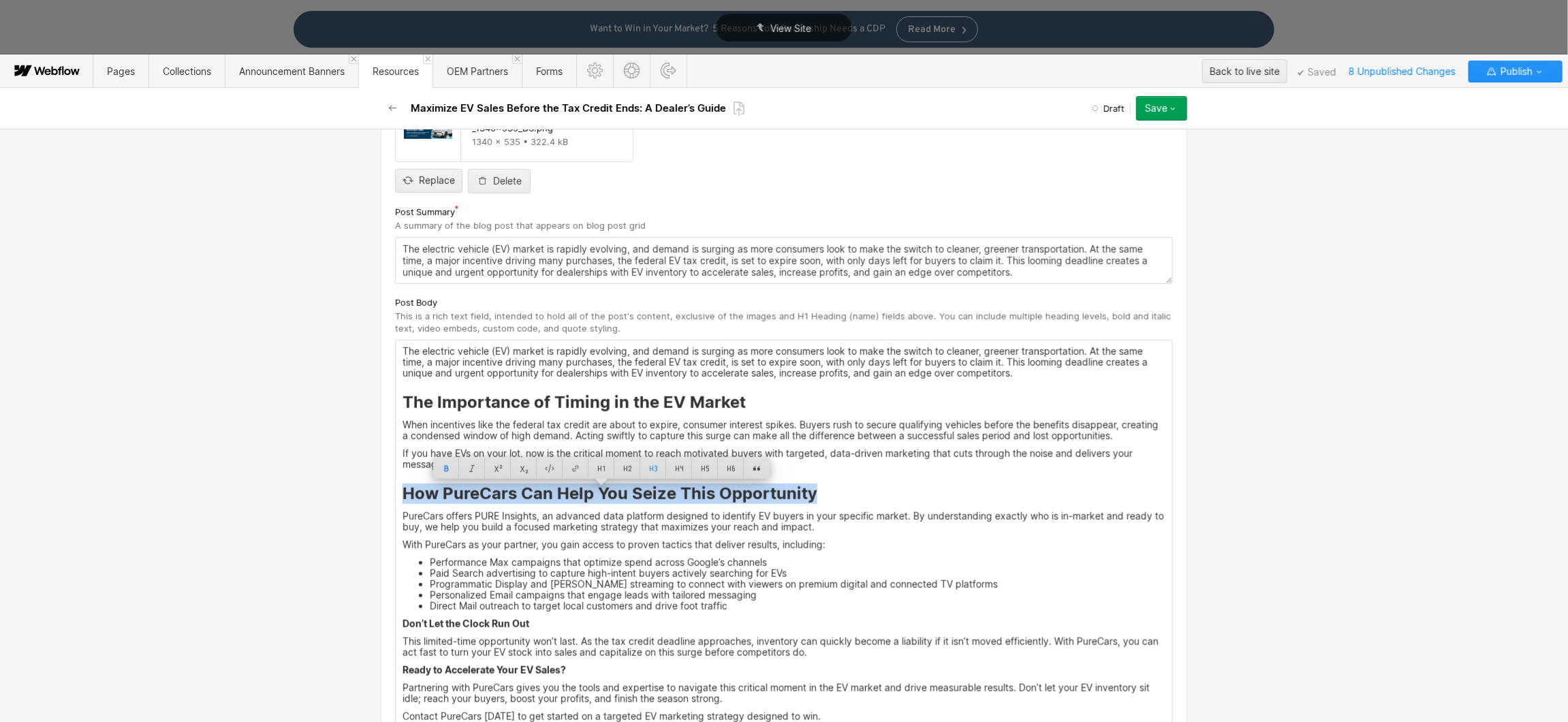
scroll to position [581, 0]
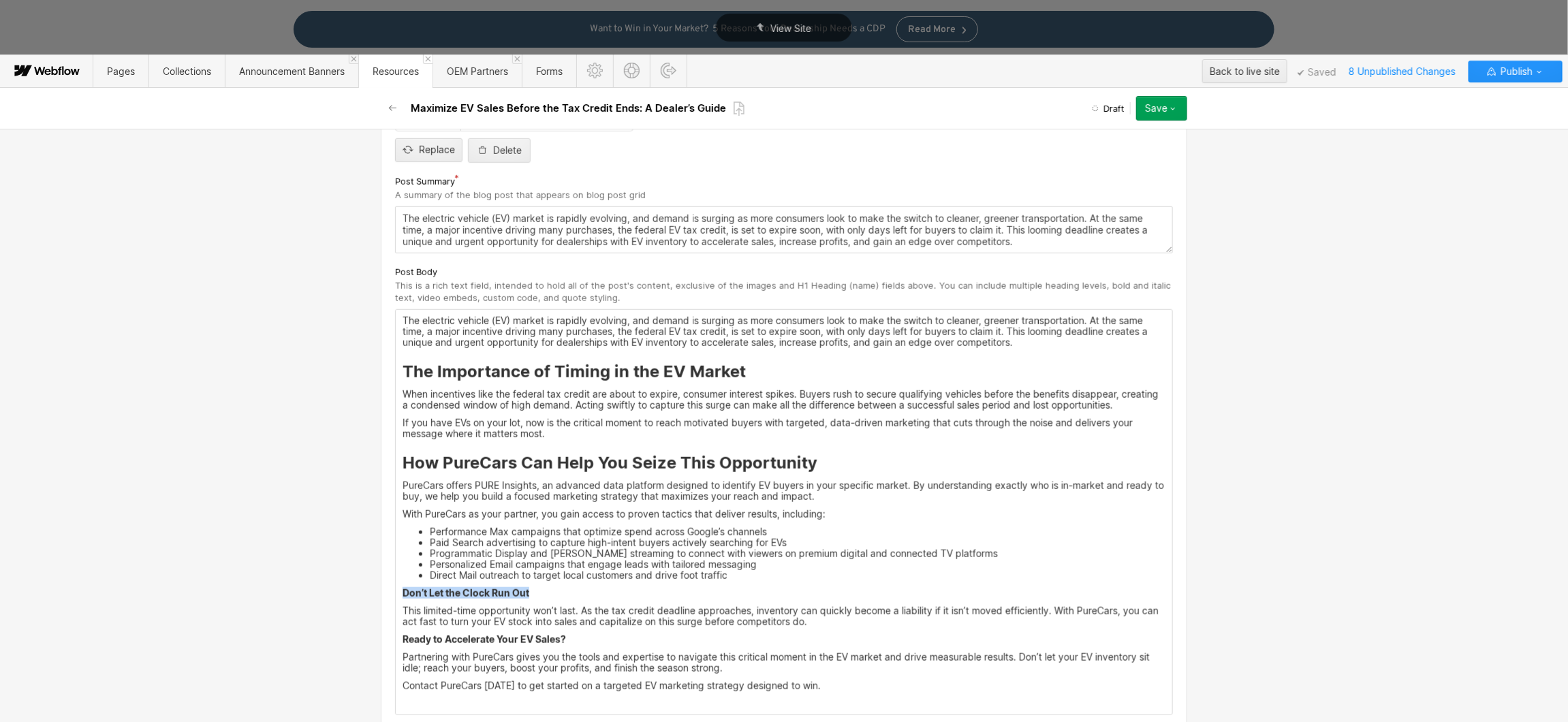
drag, startPoint x: 512, startPoint y: 592, endPoint x: 383, endPoint y: 585, distance: 129.2
click at [383, 585] on div "Custom fields Main Image This is the image featured on the list of posts, as we…" at bounding box center [784, 699] width 807 height 1923
click at [588, 572] on div at bounding box center [589, 572] width 26 height 21
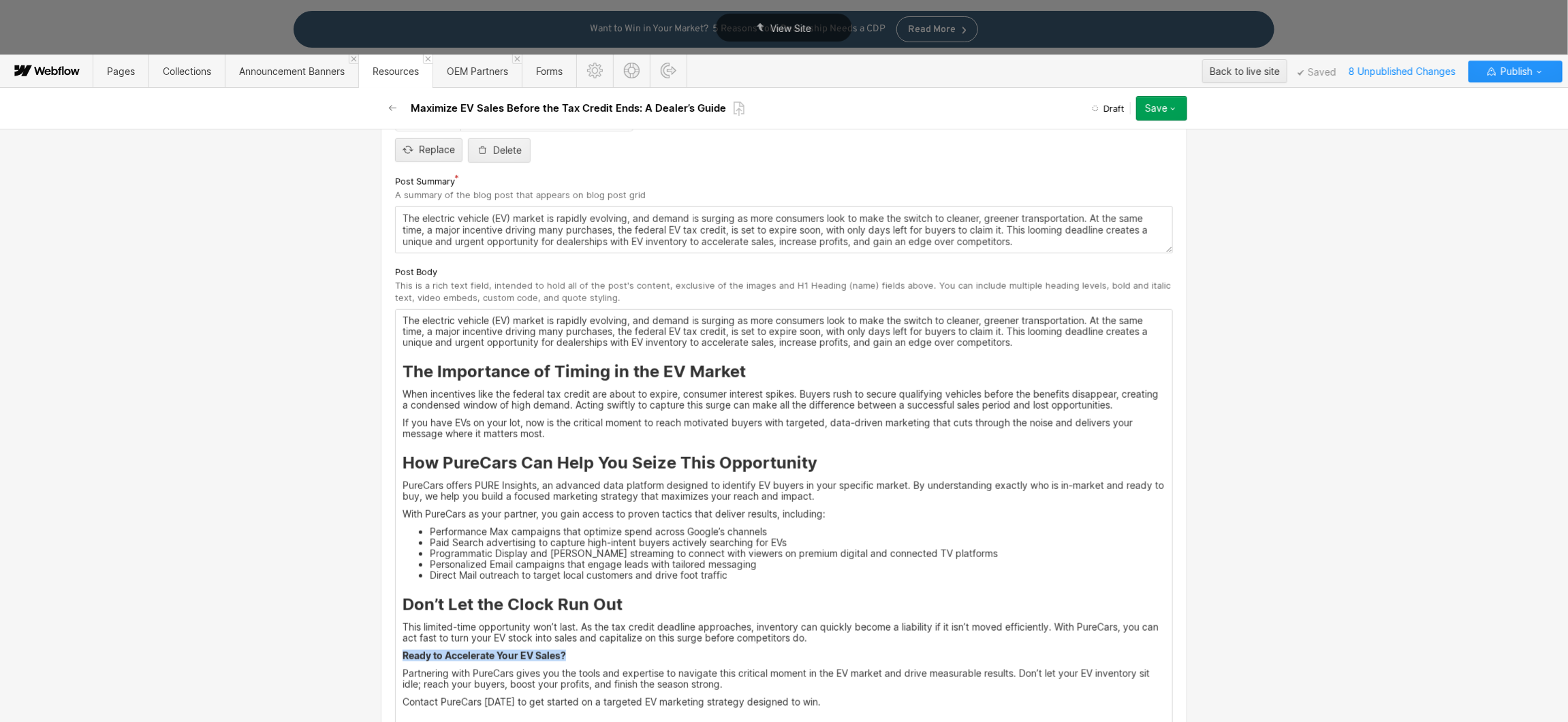
drag, startPoint x: 584, startPoint y: 656, endPoint x: 386, endPoint y: 652, distance: 198.0
click at [386, 652] on div "Custom fields Main Image This is the image featured on the list of posts, as we…" at bounding box center [784, 707] width 807 height 1939
click at [586, 632] on div at bounding box center [589, 634] width 26 height 21
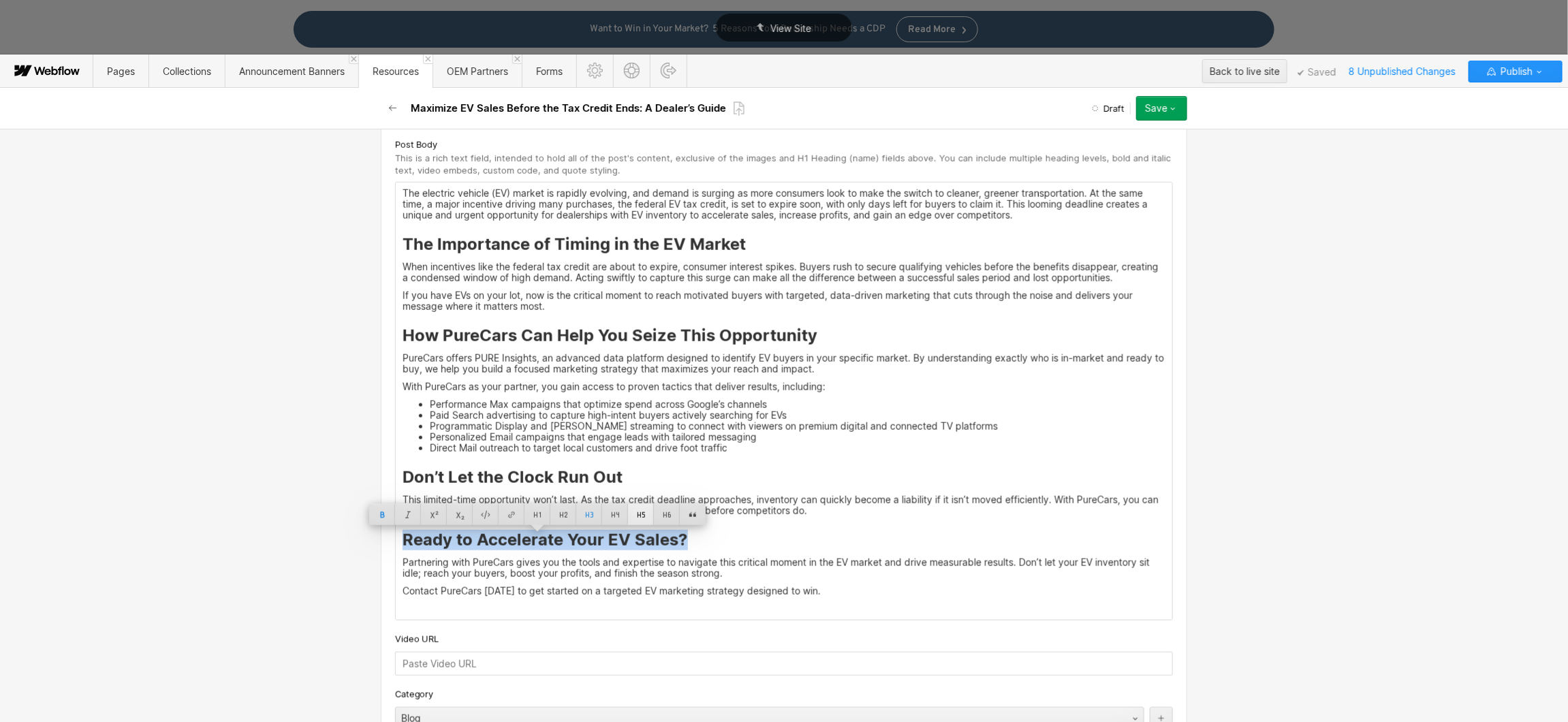
scroll to position [791, 0]
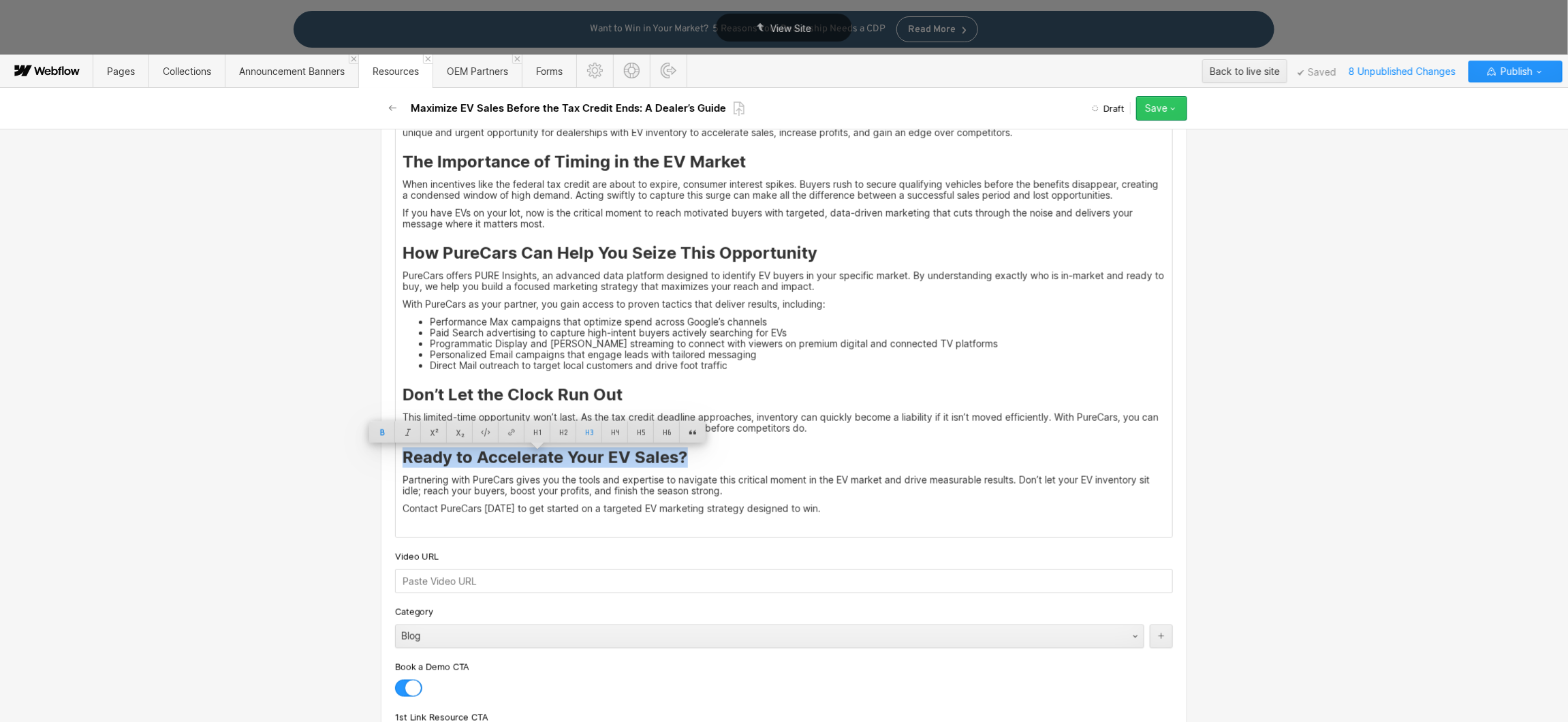
click at [1180, 110] on button "Save" at bounding box center [1161, 108] width 51 height 24
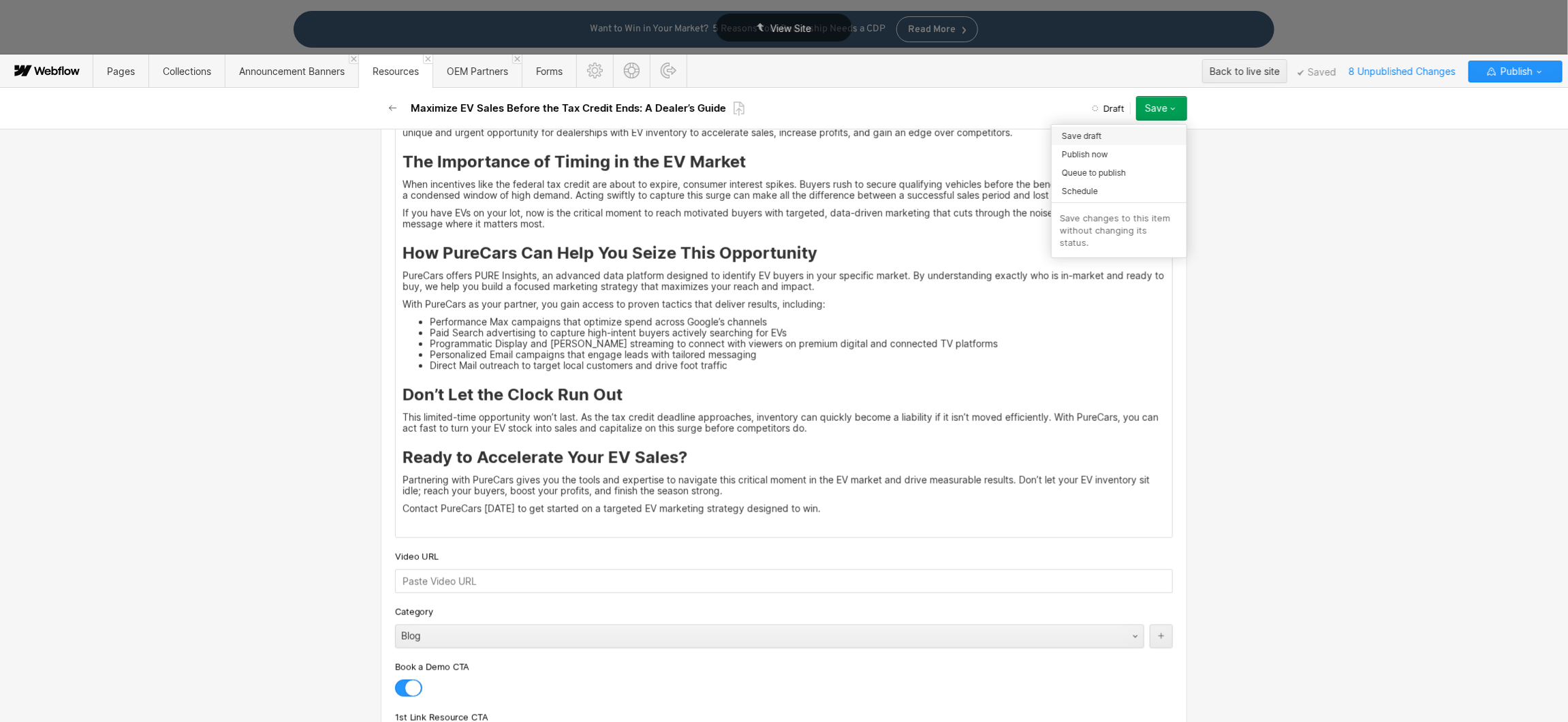
click at [1115, 132] on div "Save draft" at bounding box center [1119, 136] width 135 height 18
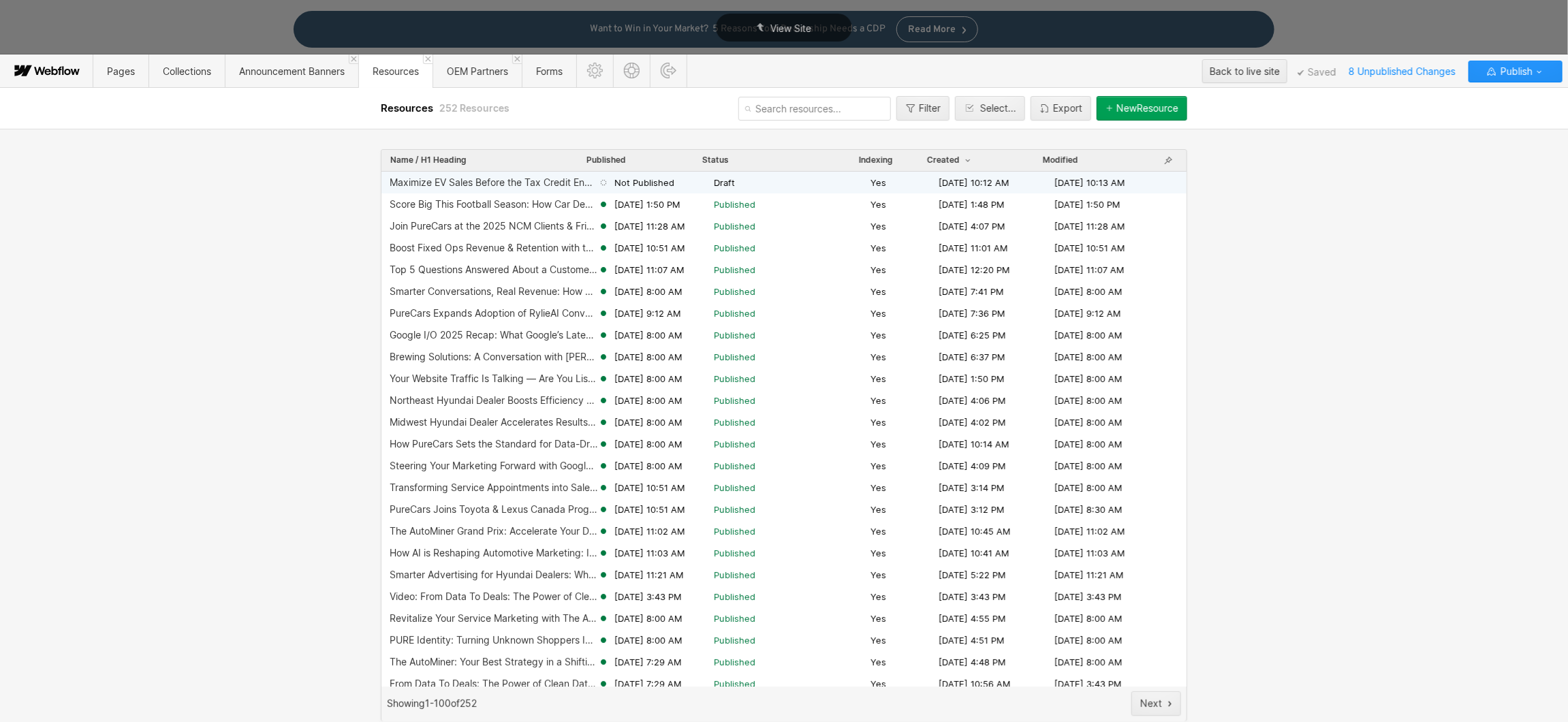
click at [759, 178] on span "Draft" at bounding box center [789, 183] width 151 height 12
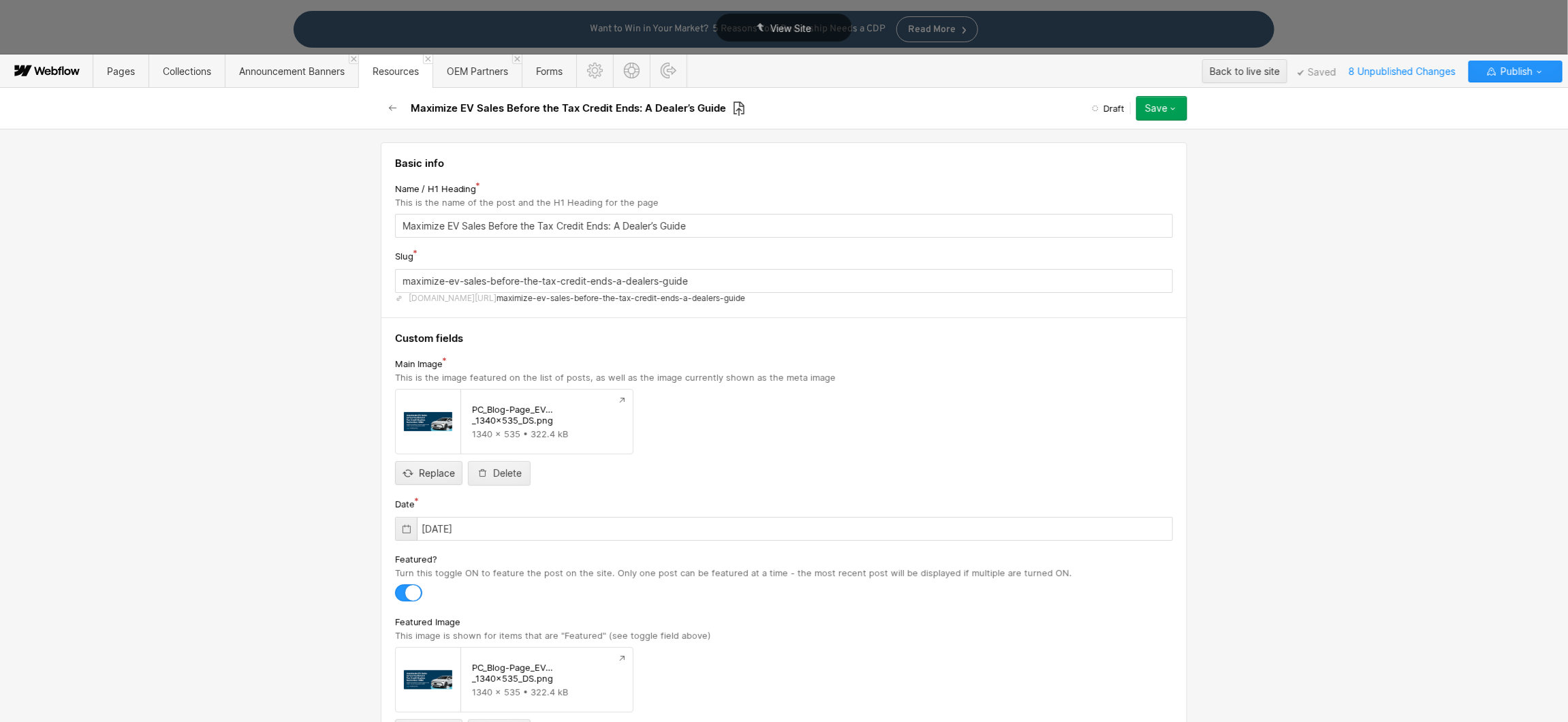
click at [734, 103] on icon at bounding box center [739, 109] width 12 height 16
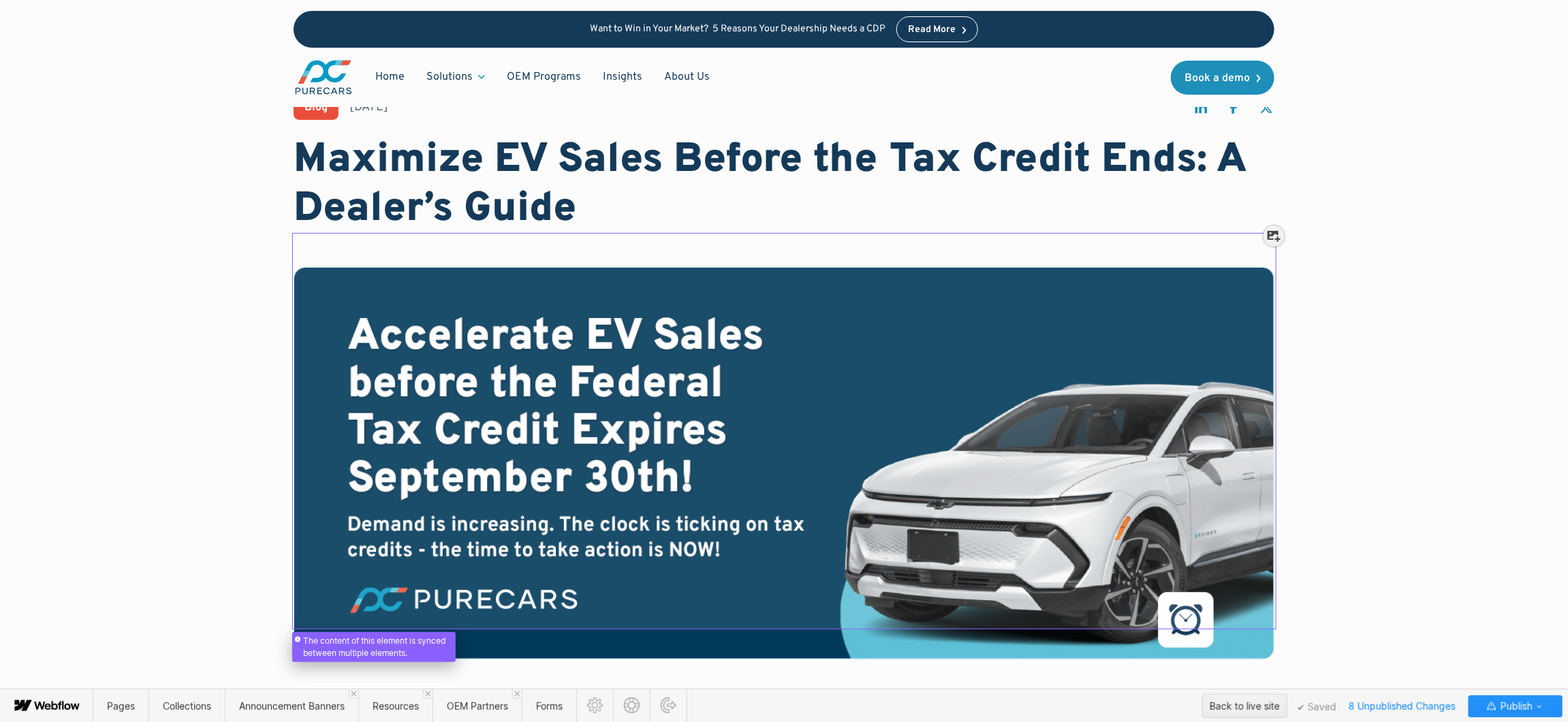
scroll to position [0, 0]
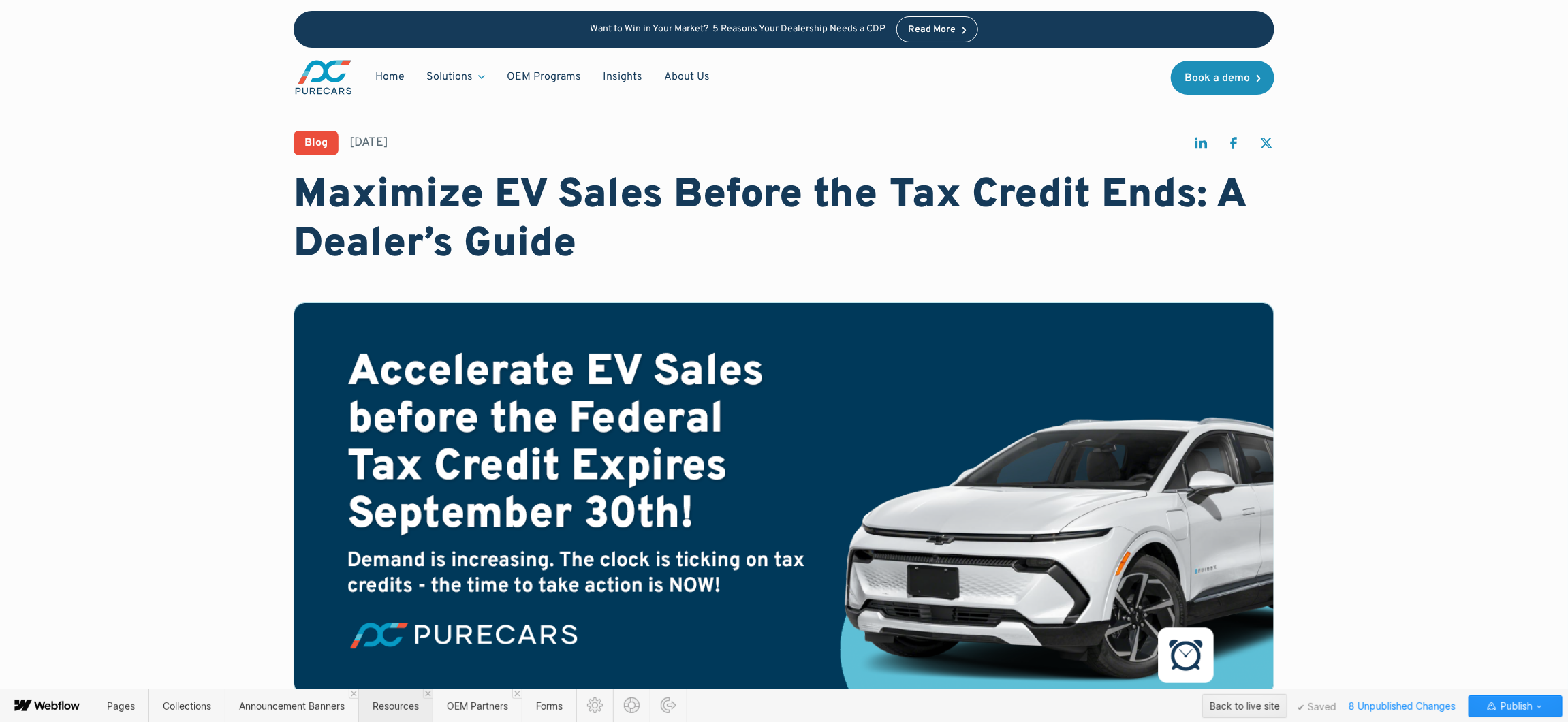
click at [410, 705] on span "Resources" at bounding box center [395, 705] width 46 height 11
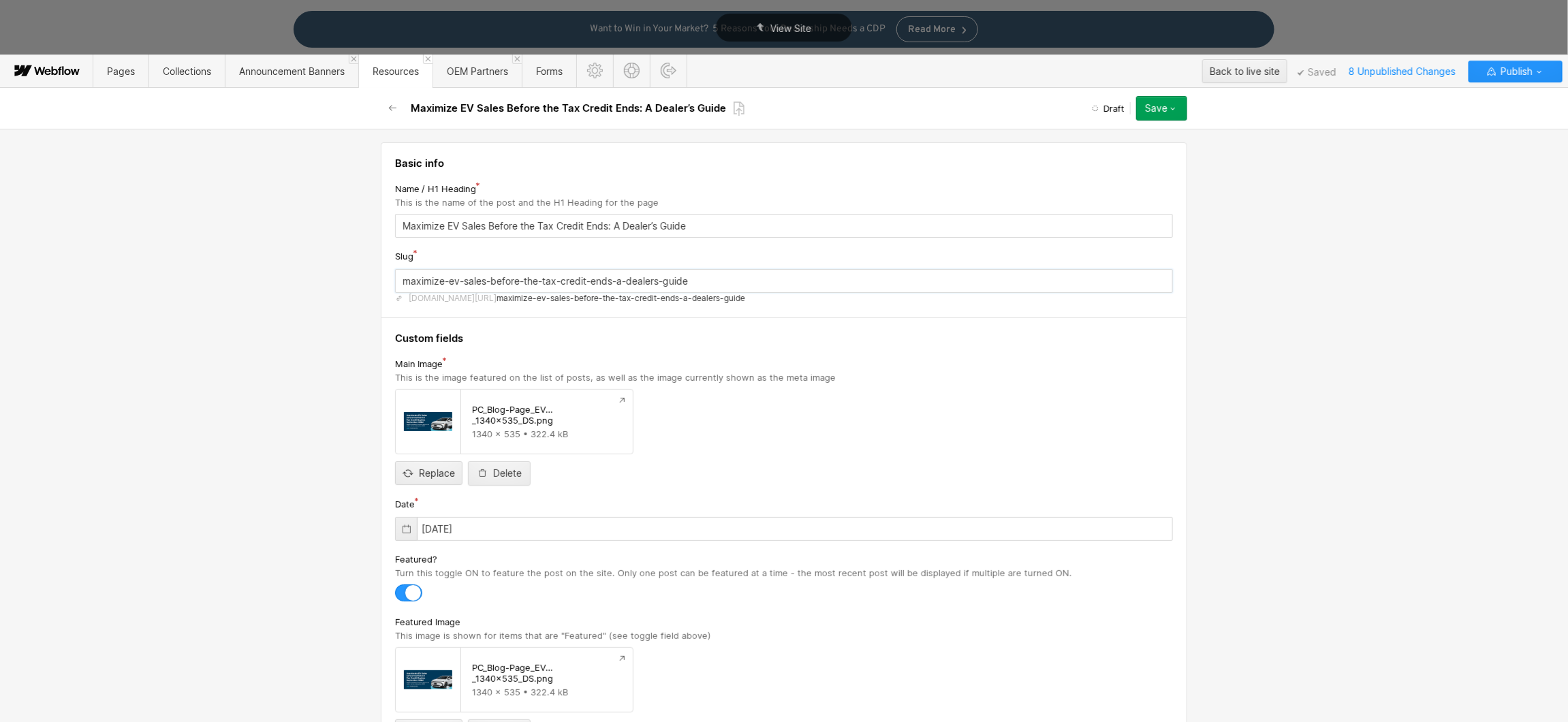
click at [644, 285] on input "maximize-ev-sales-before-the-tax-credit-ends-a-dealers-guide" at bounding box center [783, 281] width 778 height 24
click at [659, 297] on span "maximize-ev-sales-before-the-tax-credit-ends-a-dealers-guide" at bounding box center [620, 298] width 248 height 11
click at [739, 108] on icon at bounding box center [739, 109] width 12 height 16
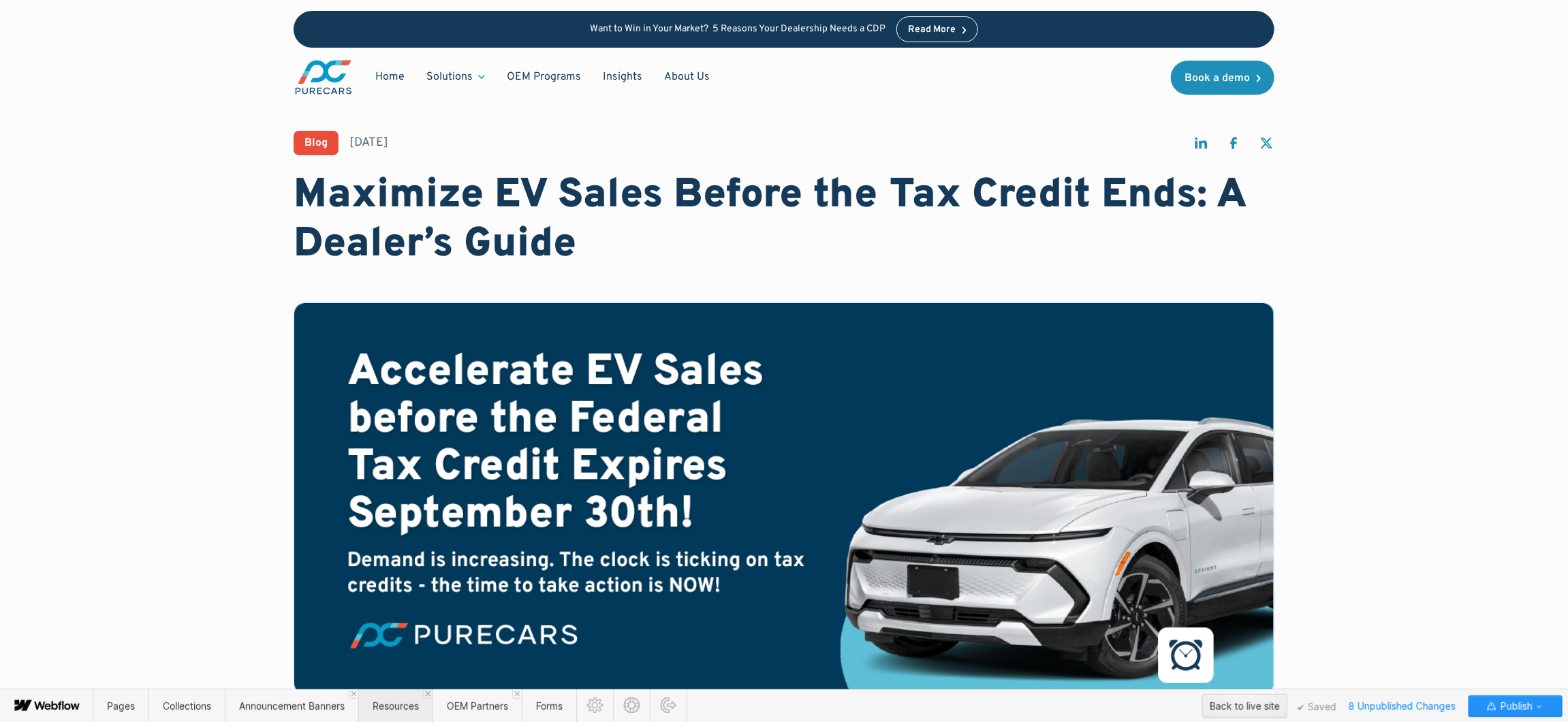
click at [404, 709] on span "Resources" at bounding box center [395, 705] width 46 height 11
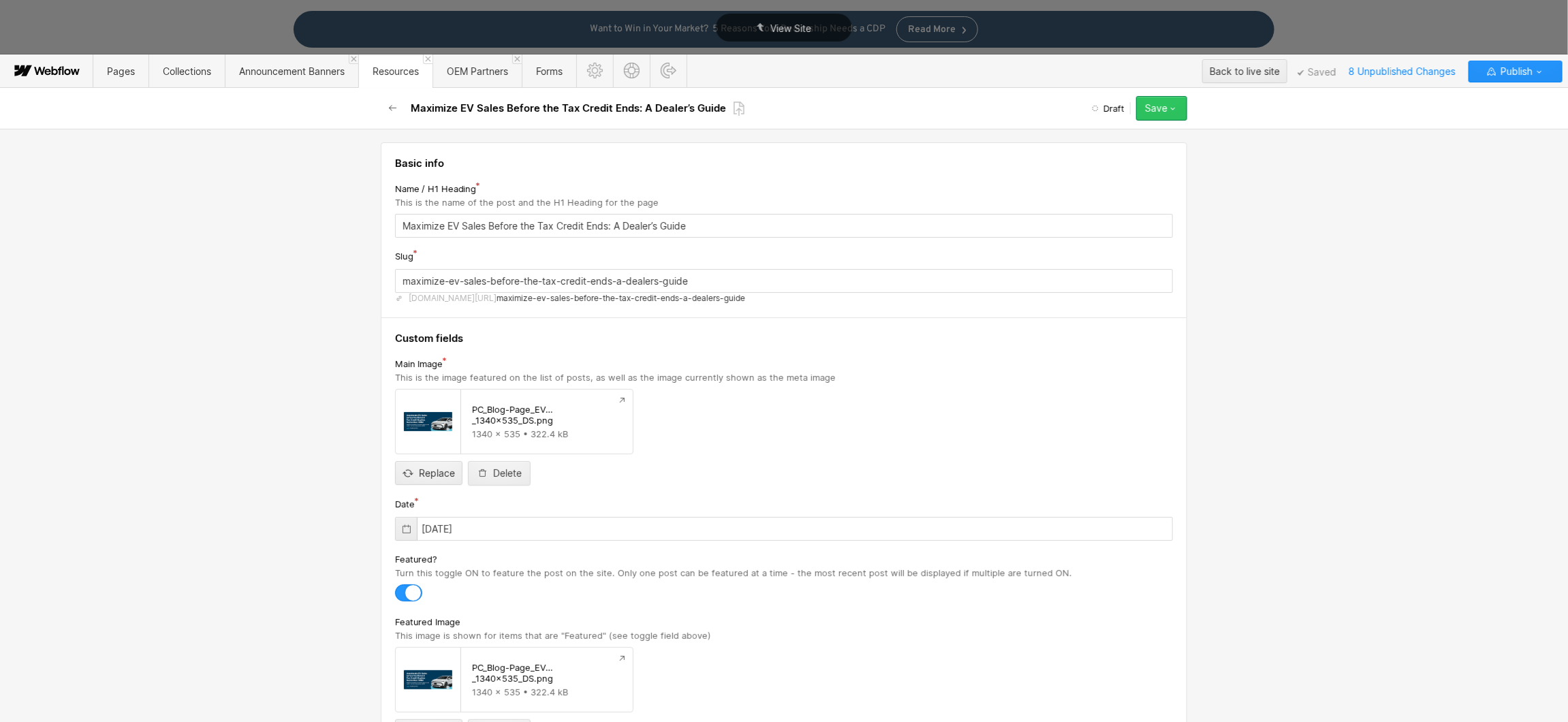
click at [1180, 105] on button "Save" at bounding box center [1161, 108] width 51 height 24
click at [1131, 185] on div "Schedule" at bounding box center [1119, 191] width 135 height 18
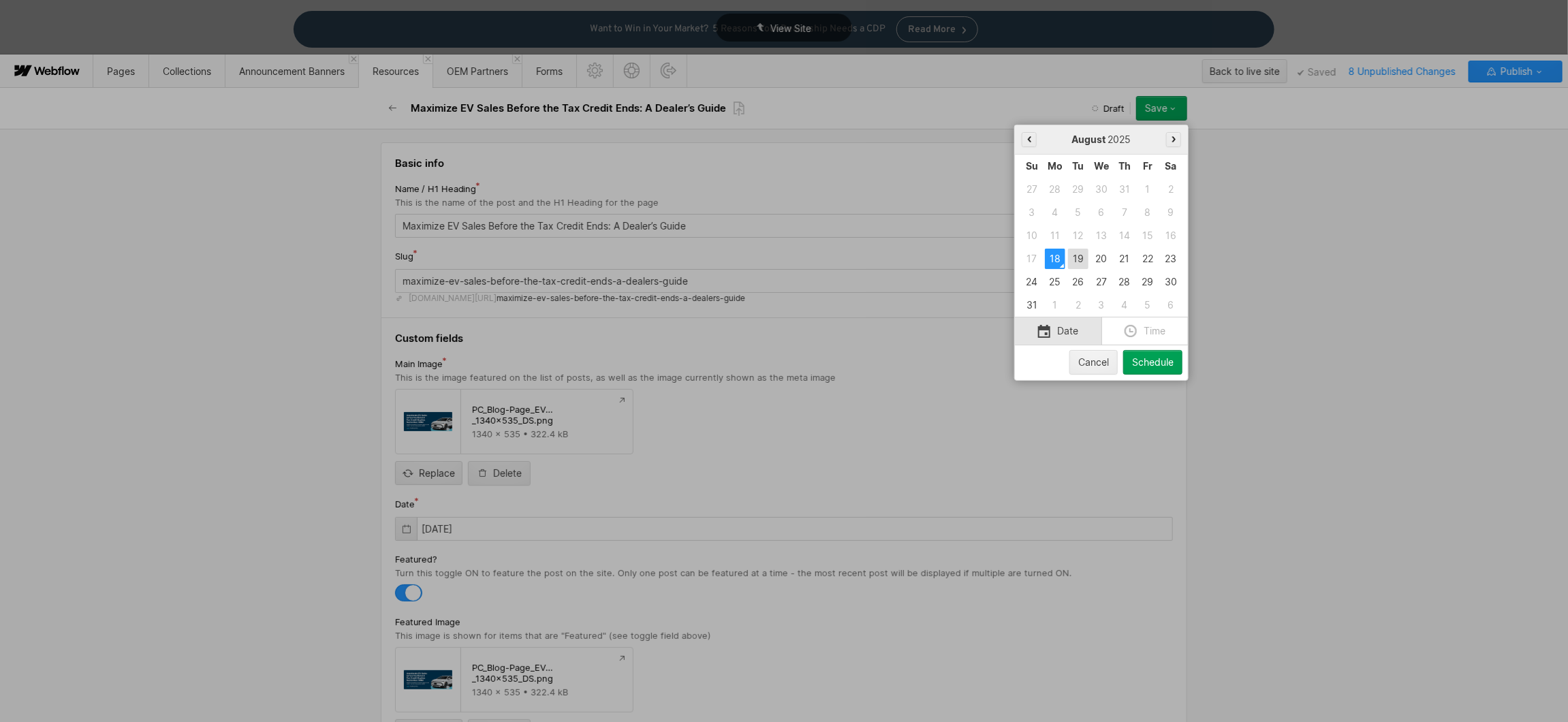
click at [1081, 252] on div "19" at bounding box center [1078, 258] width 20 height 20
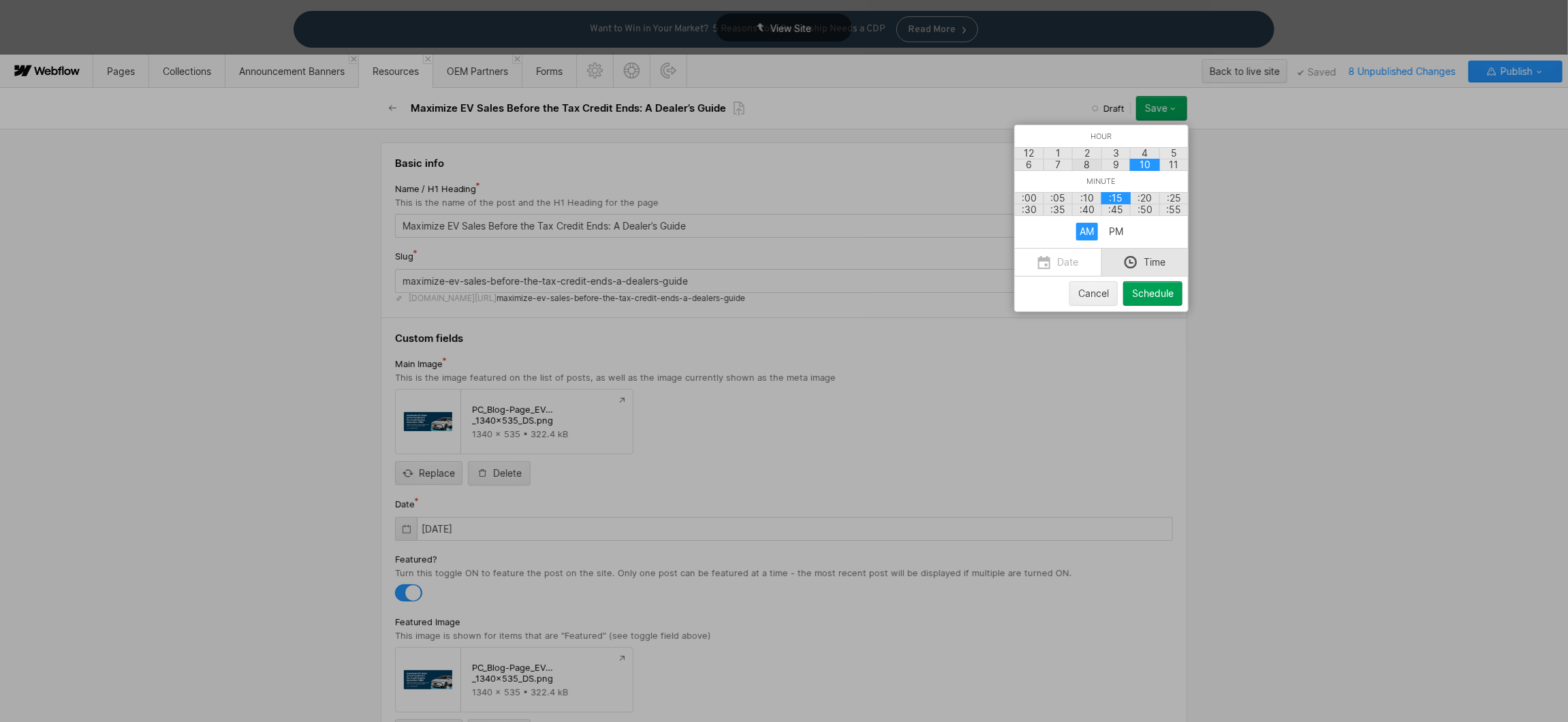
click at [1095, 167] on div "8" at bounding box center [1087, 164] width 30 height 12
click at [1035, 199] on div ":00" at bounding box center [1029, 198] width 30 height 12
click at [1154, 299] on div "Schedule" at bounding box center [1152, 293] width 42 height 11
